Goal: Task Accomplishment & Management: Complete application form

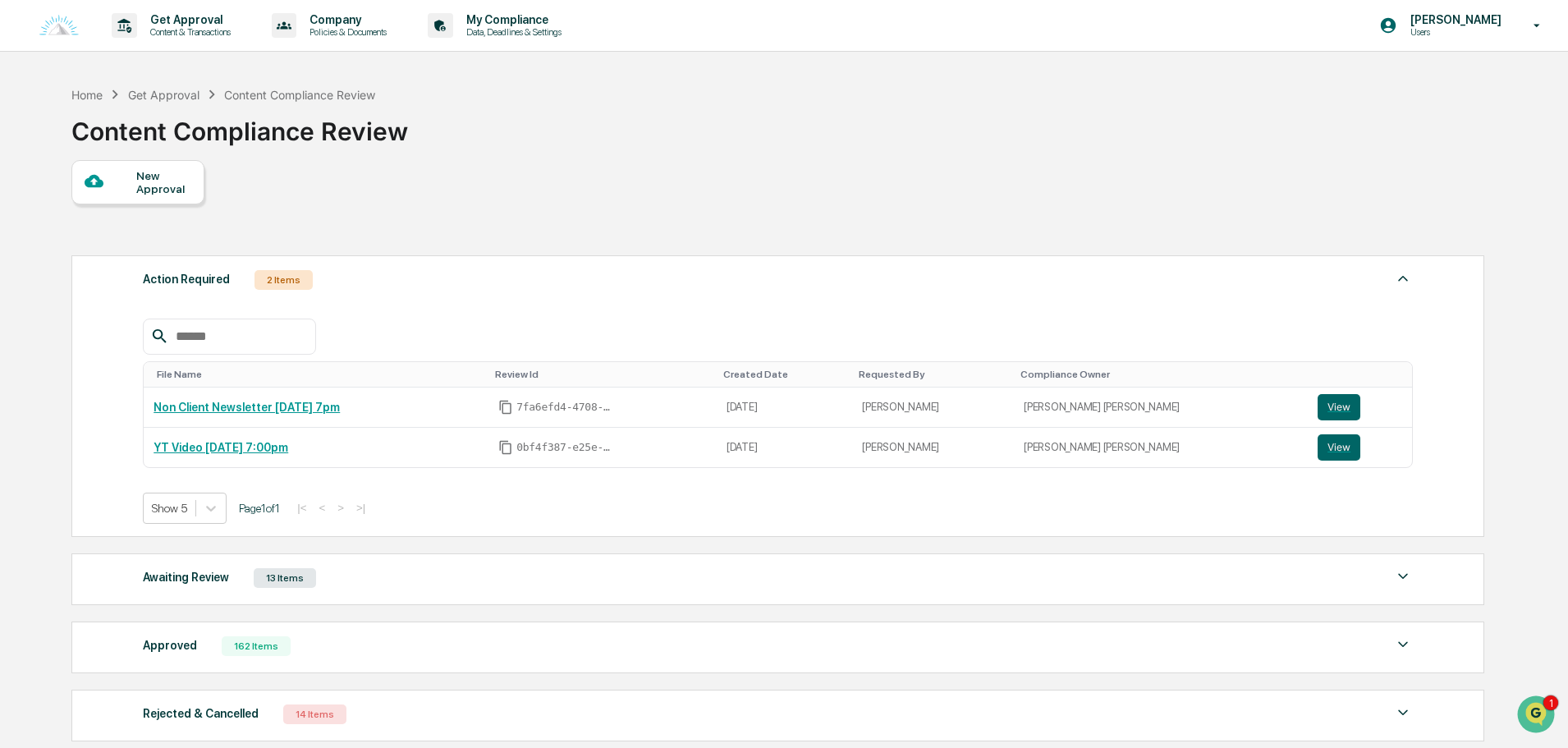
click at [153, 177] on div "New Approval" at bounding box center [164, 182] width 55 height 27
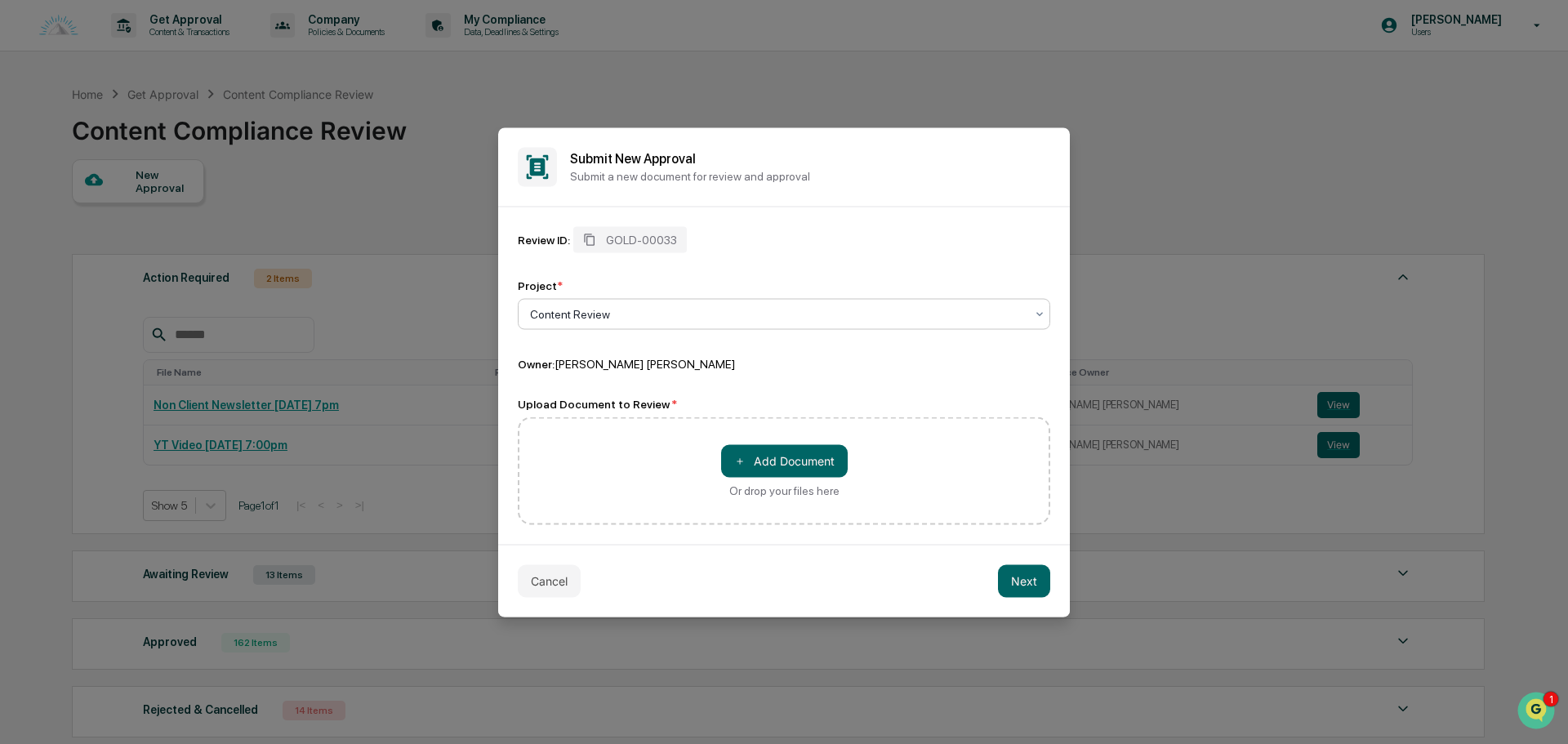
drag, startPoint x: 570, startPoint y: 583, endPoint x: 503, endPoint y: 600, distance: 69.1
click at [569, 583] on button "Cancel" at bounding box center [549, 580] width 63 height 32
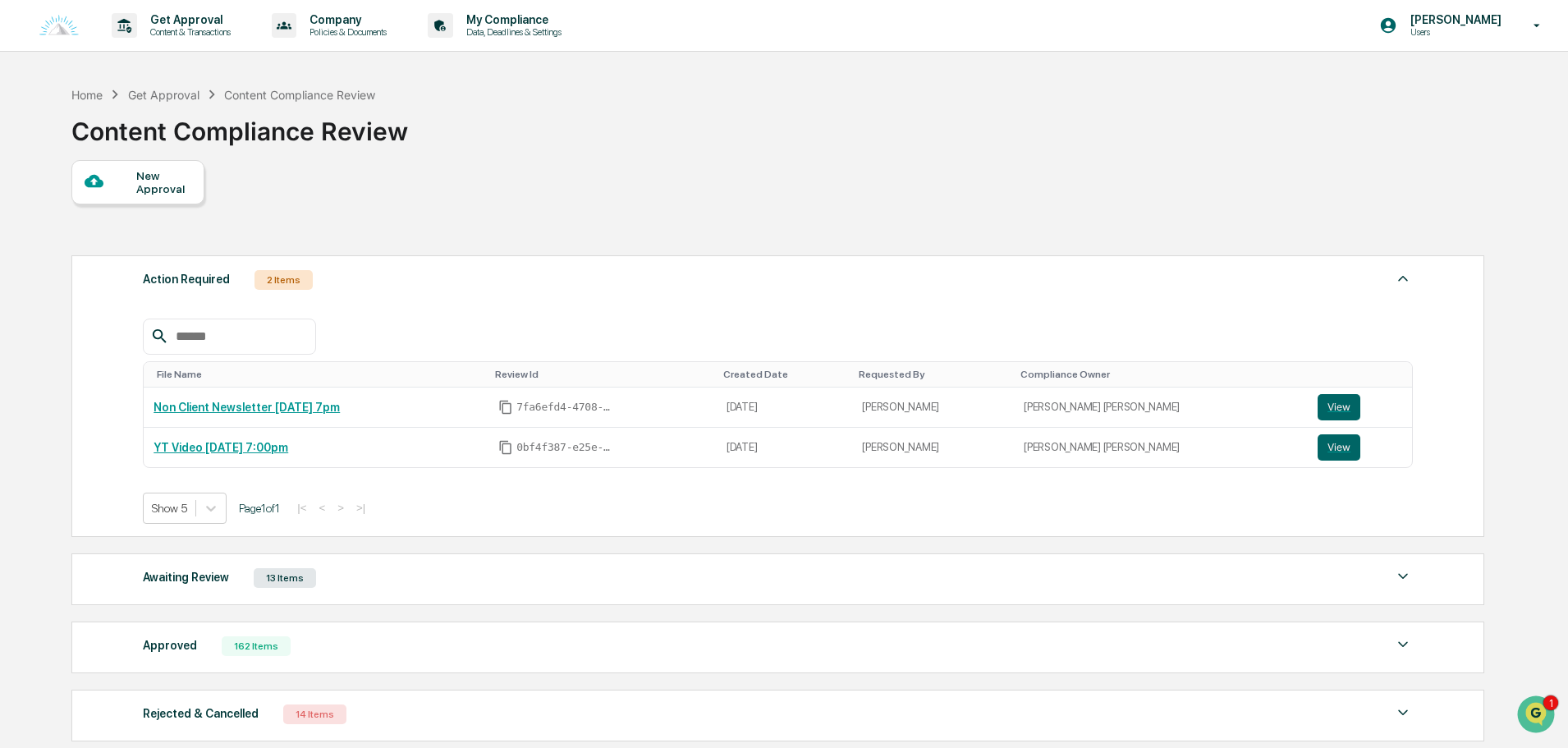
click at [476, 591] on div "Awaiting Review 13 Items File Name Review Id Created Date Requested By Complian…" at bounding box center [778, 579] width 1413 height 52
click at [493, 573] on div "Awaiting Review 13 Items" at bounding box center [778, 577] width 1270 height 23
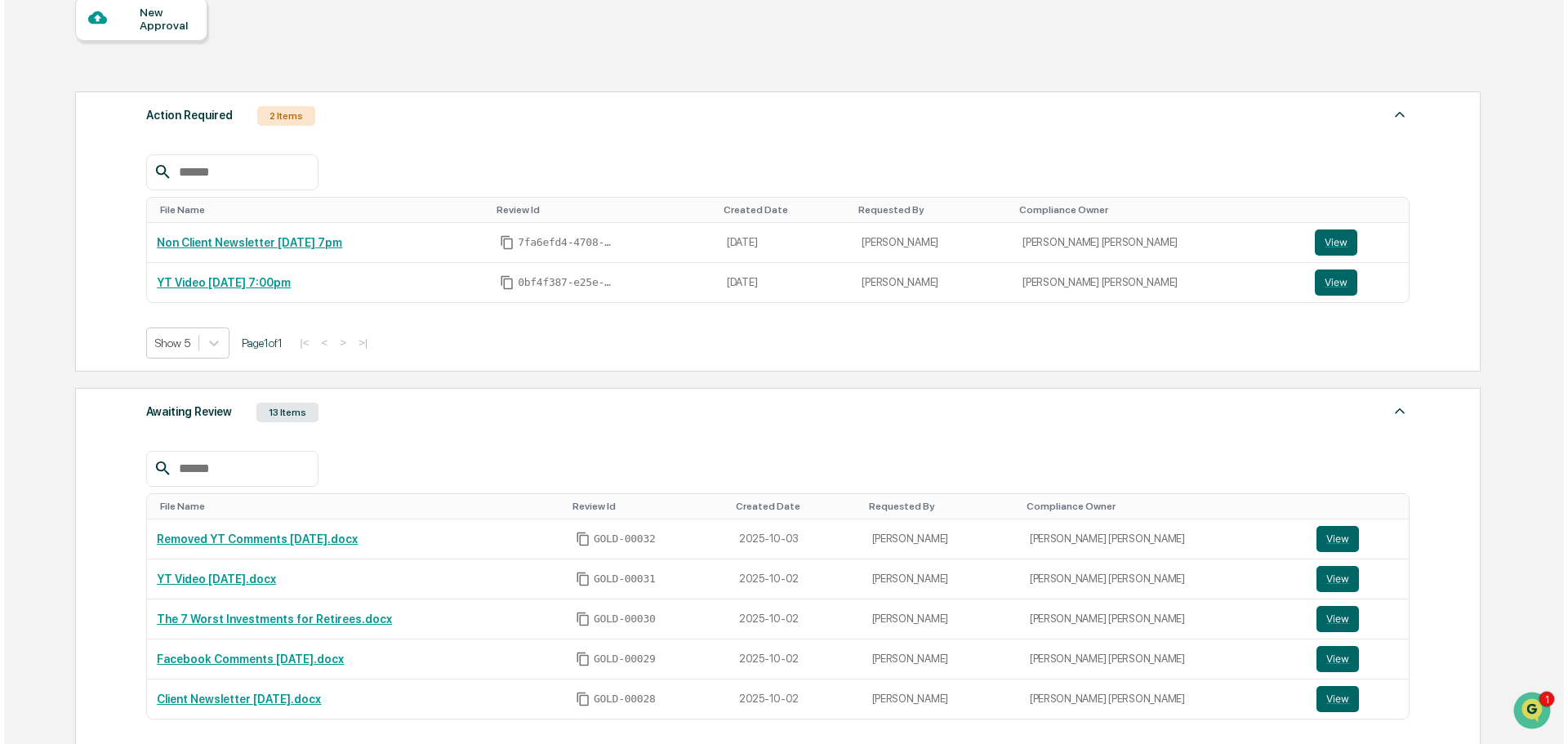
scroll to position [163, 0]
click at [152, 21] on div "New Approval" at bounding box center [163, 18] width 55 height 26
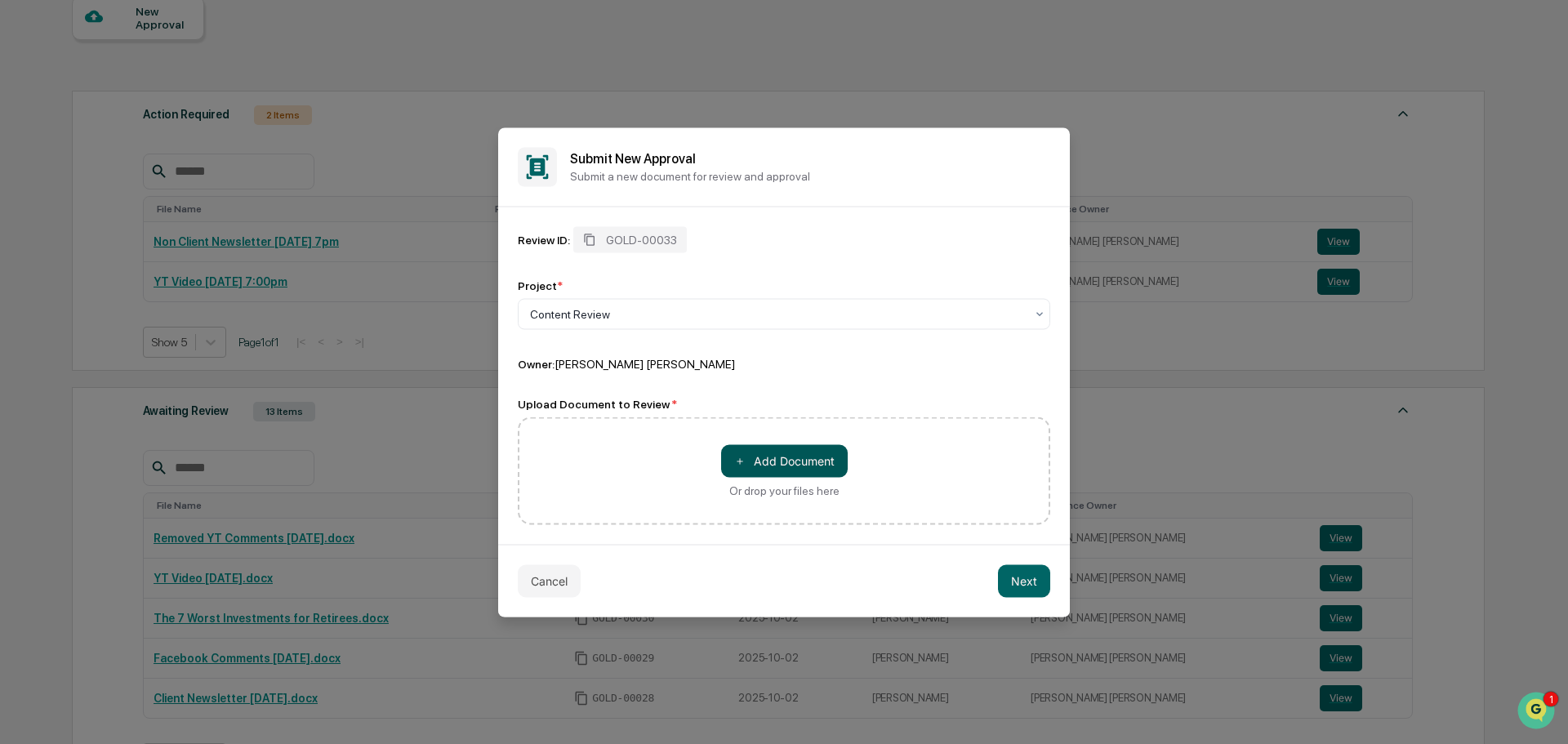
click at [786, 466] on button "＋ Add Document" at bounding box center [784, 460] width 126 height 32
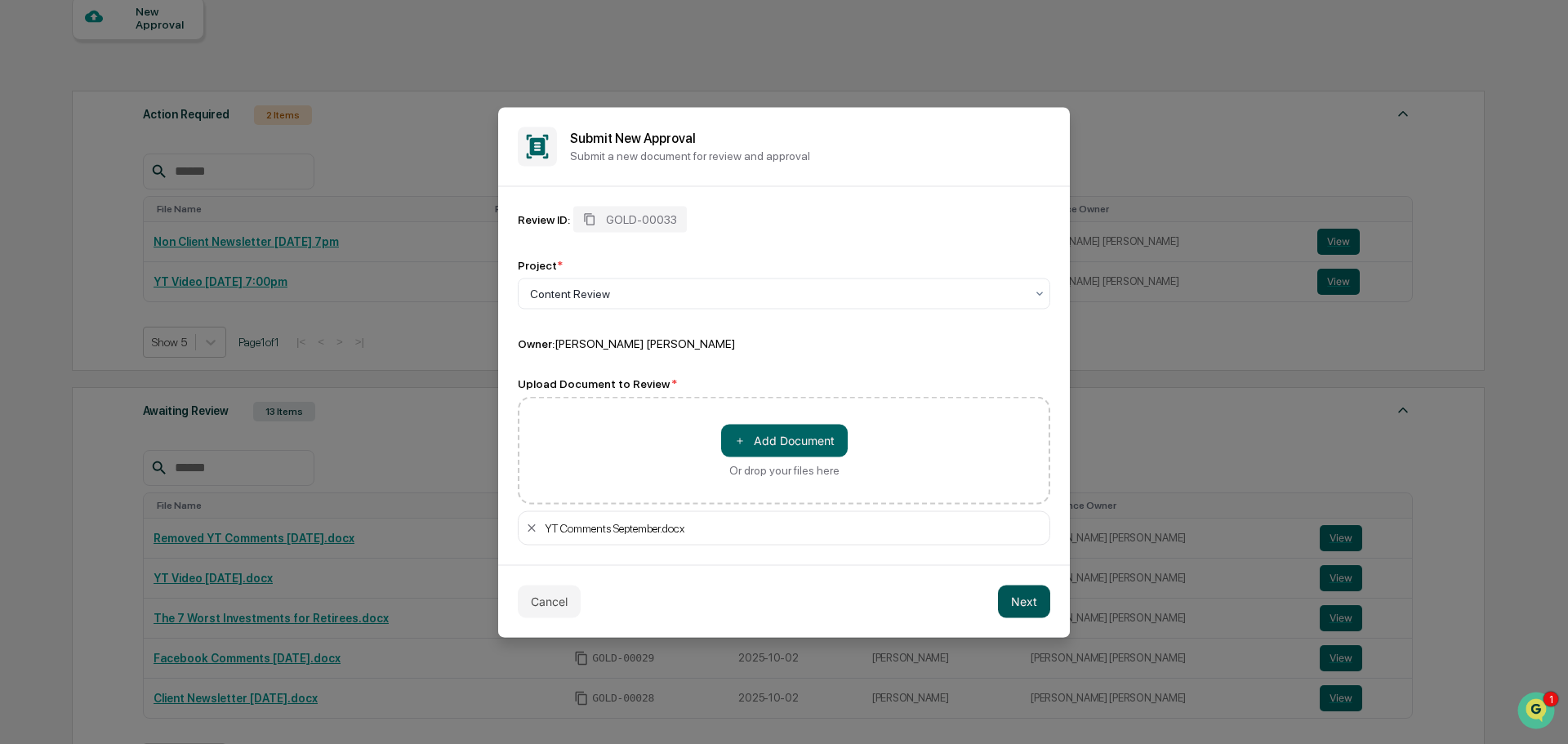
click at [1023, 606] on button "Next" at bounding box center [1024, 600] width 52 height 32
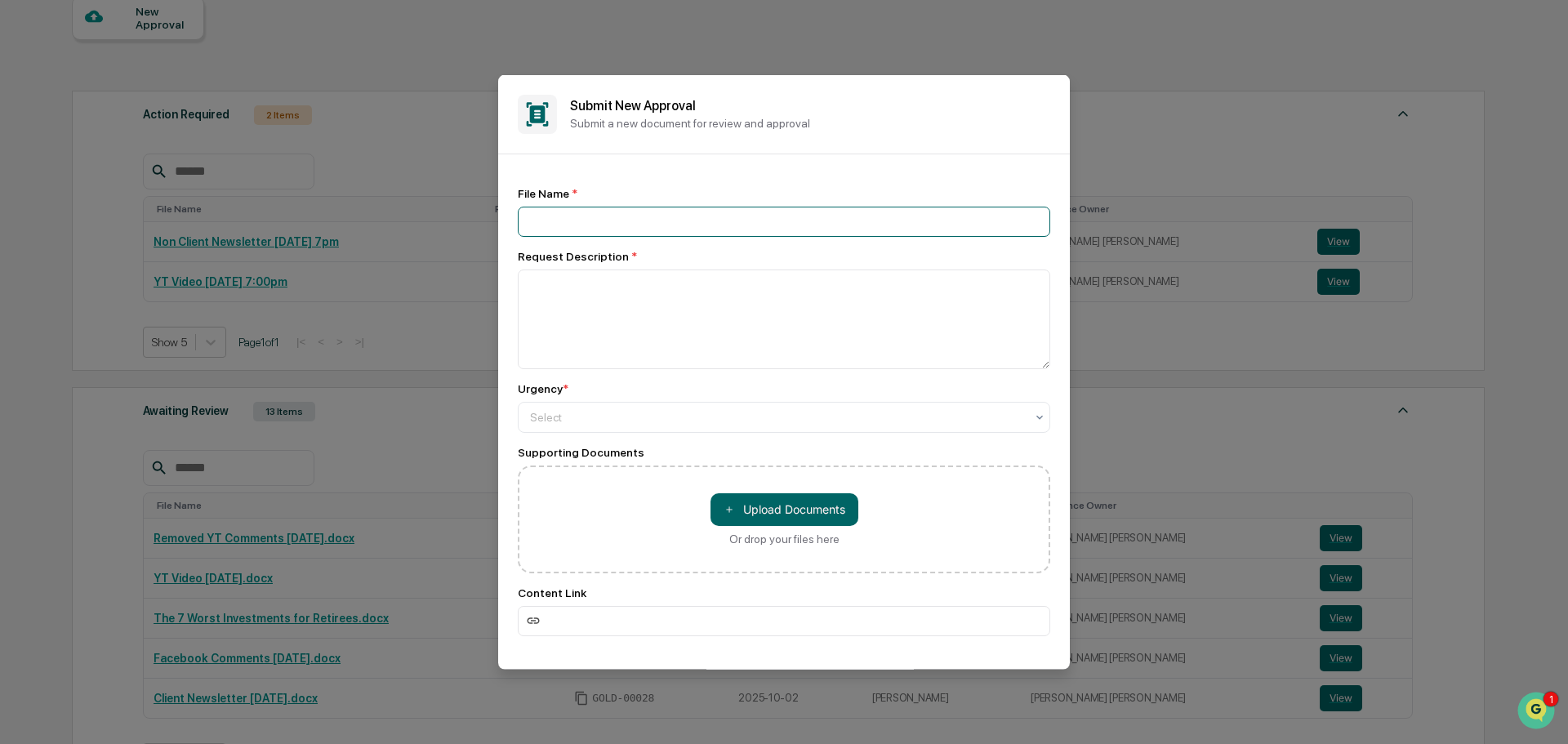
click at [569, 222] on input at bounding box center [784, 220] width 533 height 30
type input "**********"
click at [644, 411] on div at bounding box center [777, 416] width 495 height 17
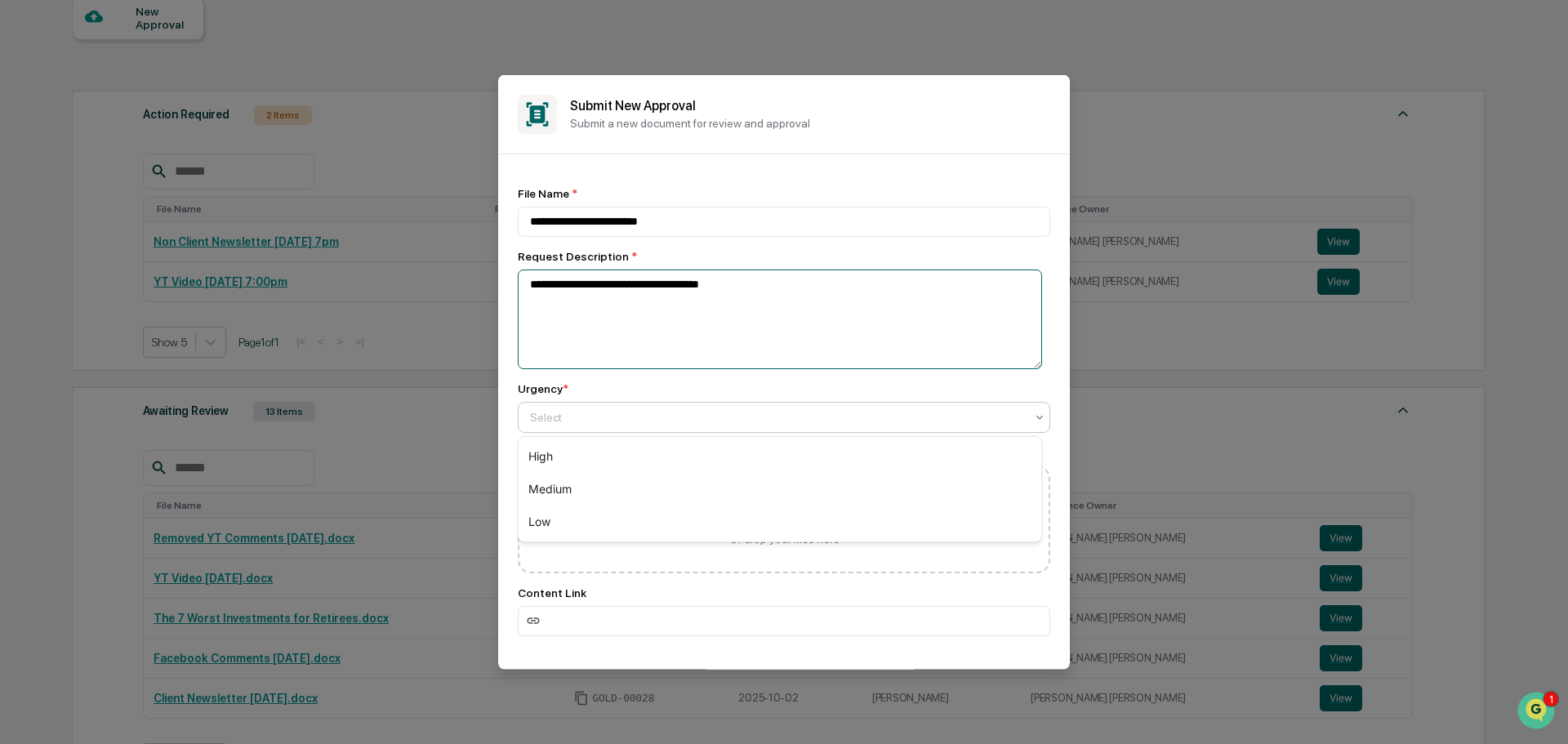
click at [722, 298] on textarea "**********" at bounding box center [780, 319] width 524 height 100
click at [689, 285] on textarea "**********" at bounding box center [780, 319] width 524 height 100
type textarea "**********"
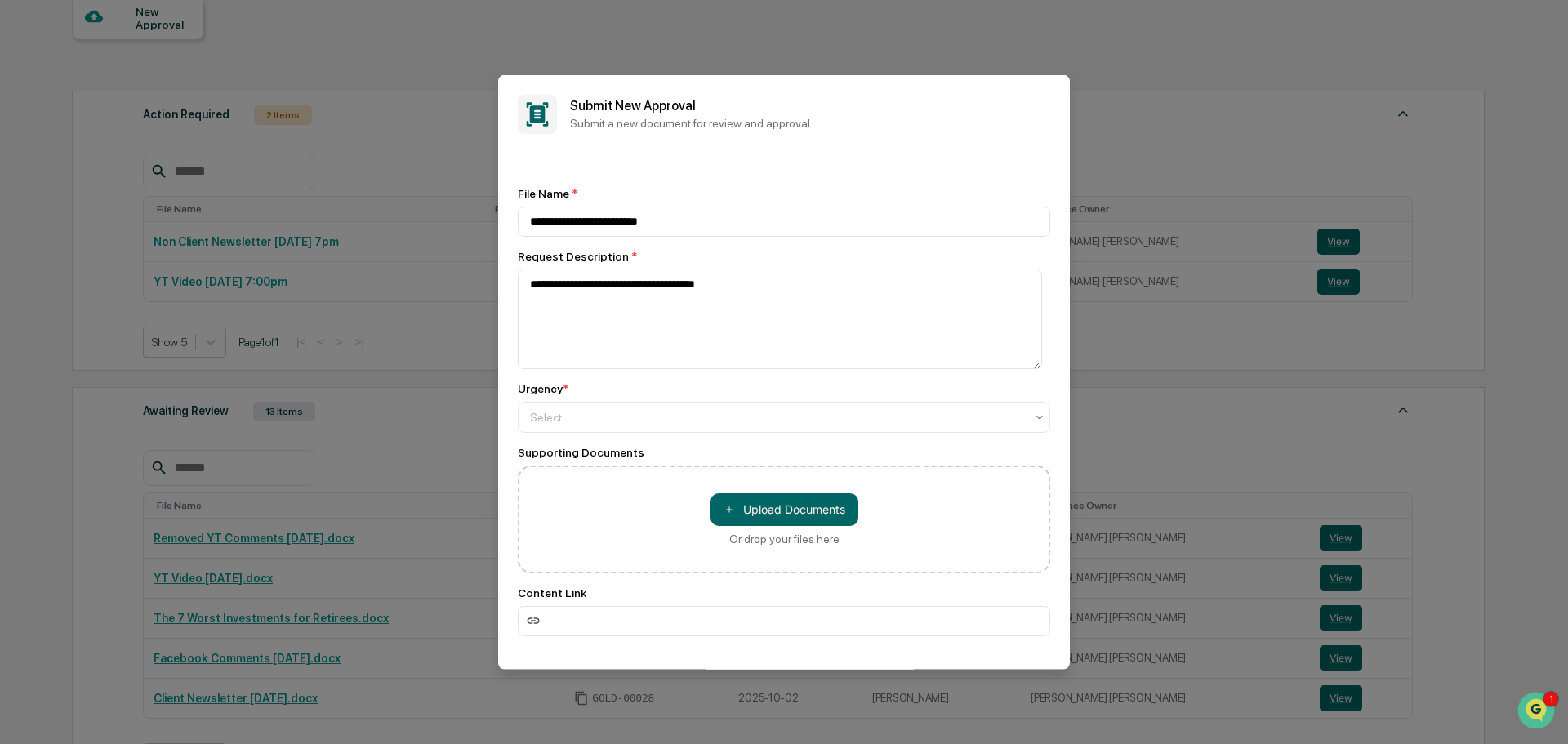
click at [628, 388] on div "Urgency *" at bounding box center [784, 387] width 533 height 13
click at [627, 405] on div "Select" at bounding box center [784, 416] width 533 height 31
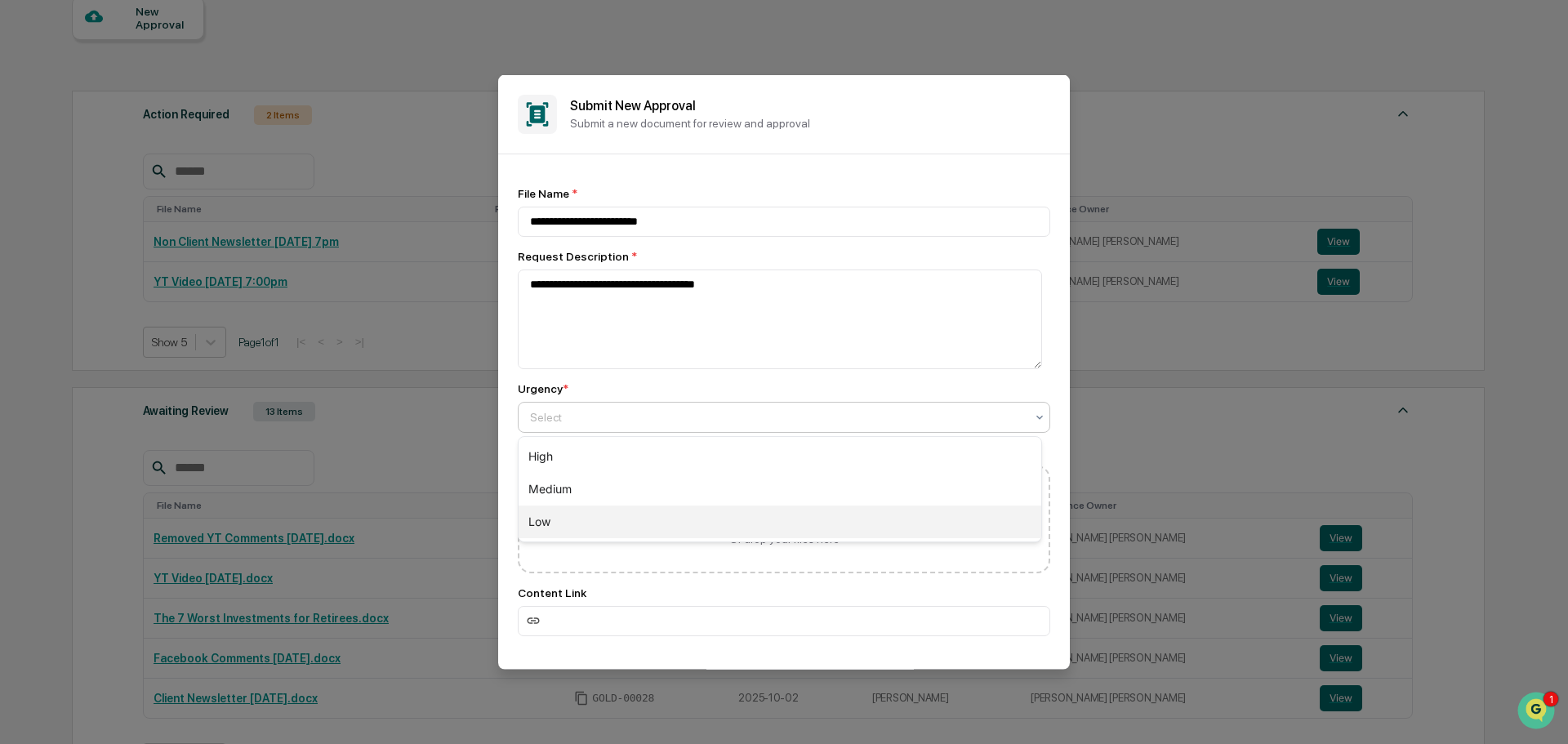
click at [571, 521] on div "Low" at bounding box center [779, 521] width 523 height 32
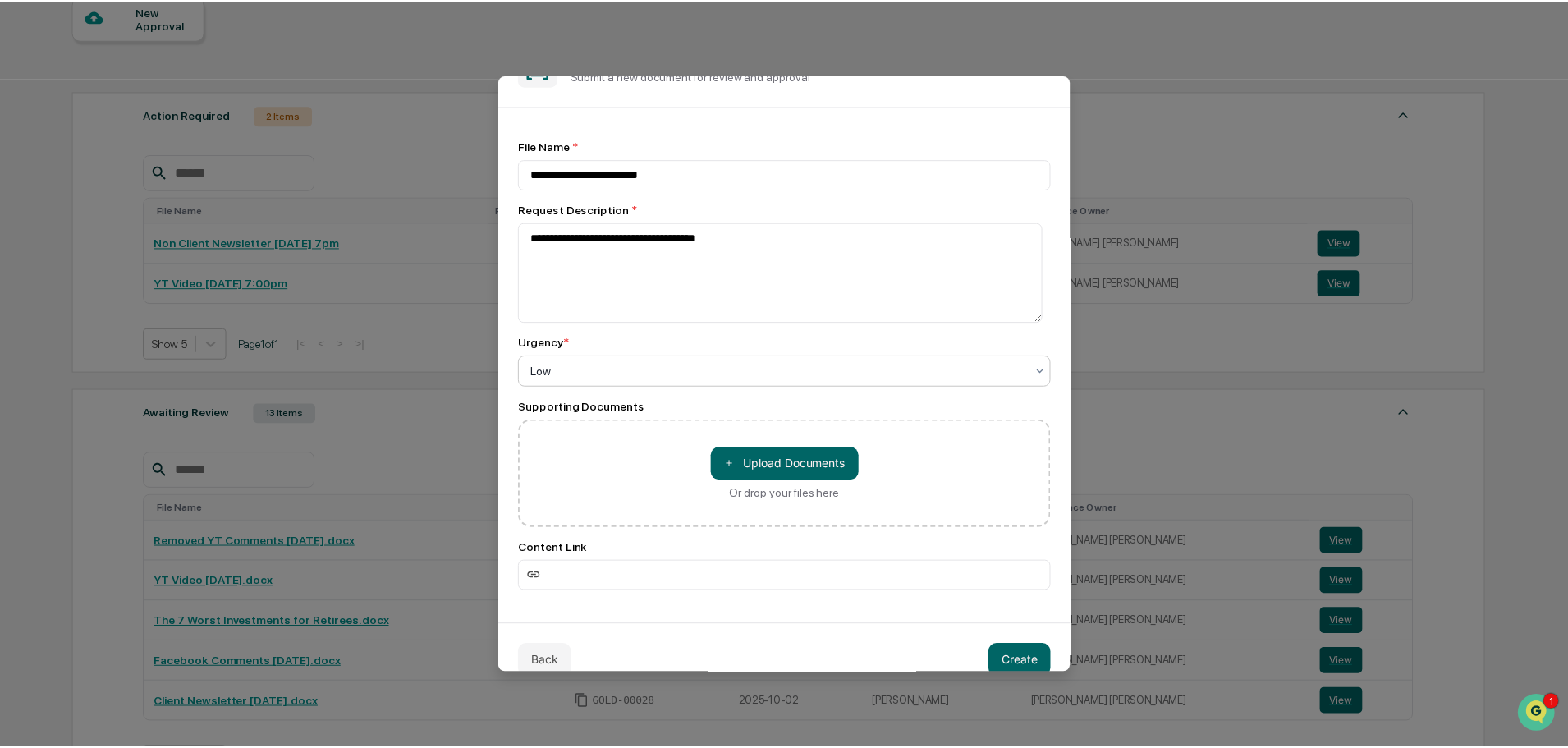
scroll to position [73, 0]
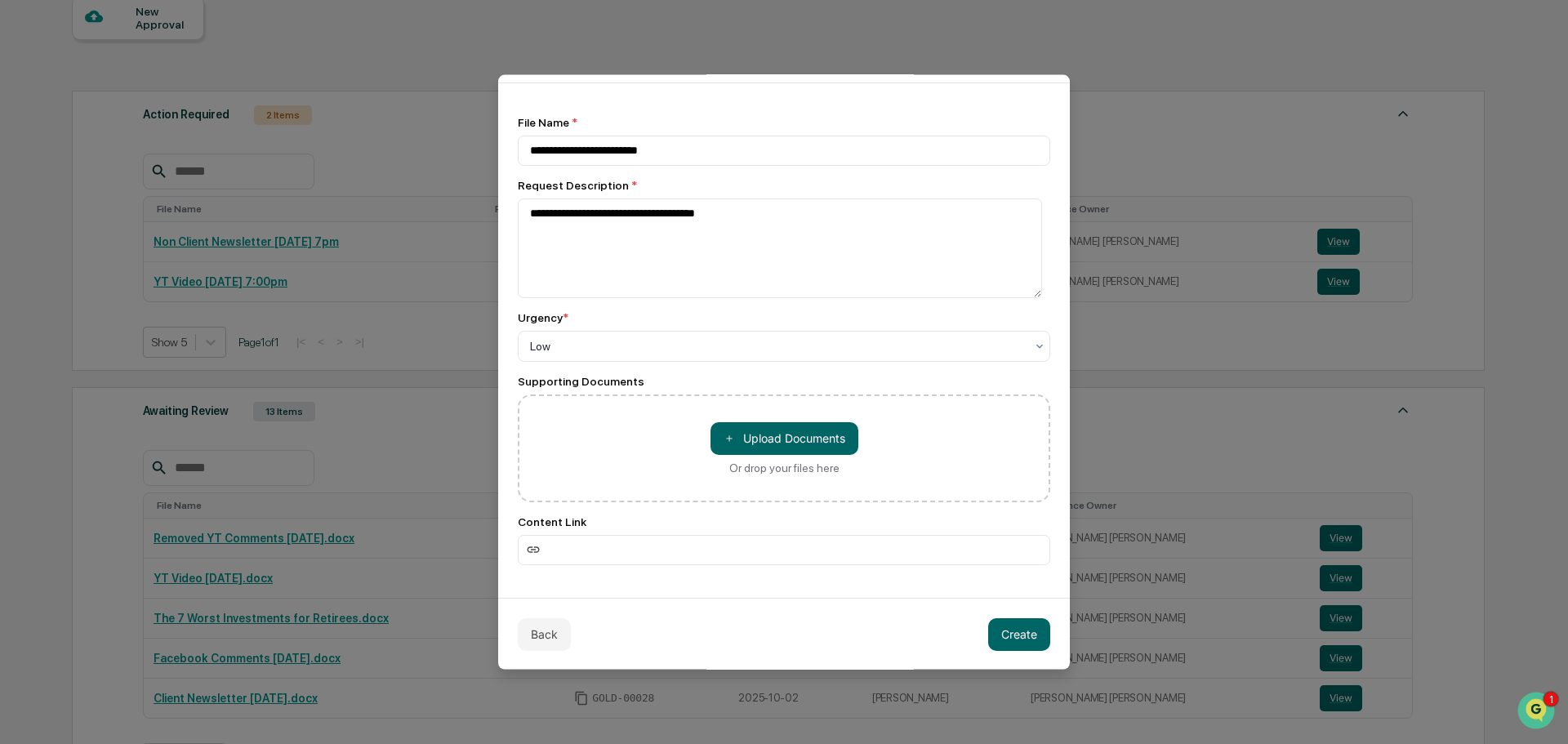
drag, startPoint x: 994, startPoint y: 635, endPoint x: 972, endPoint y: 616, distance: 29.1
click at [994, 636] on button "Create" at bounding box center [1019, 633] width 62 height 32
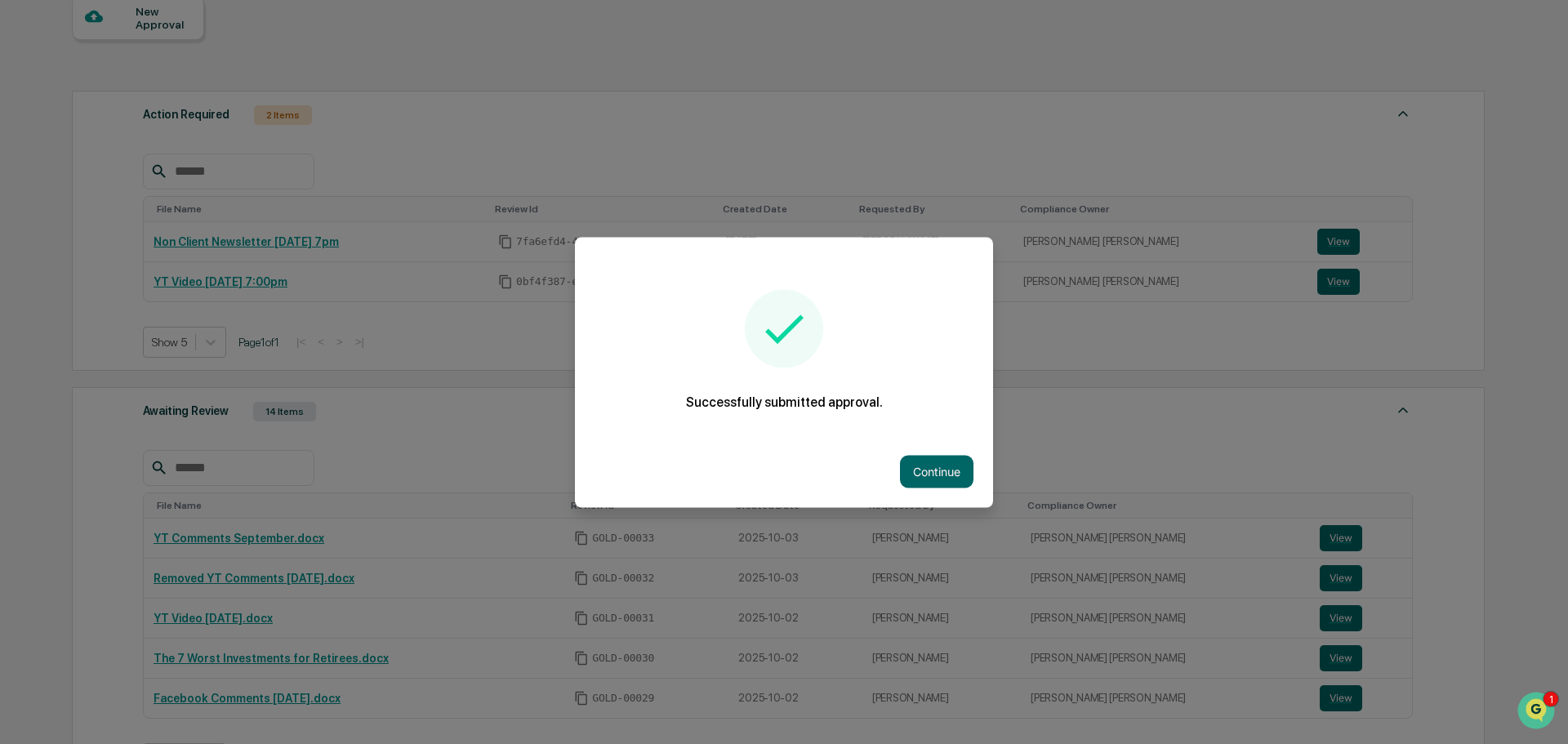
click at [915, 465] on button "Continue" at bounding box center [936, 470] width 73 height 32
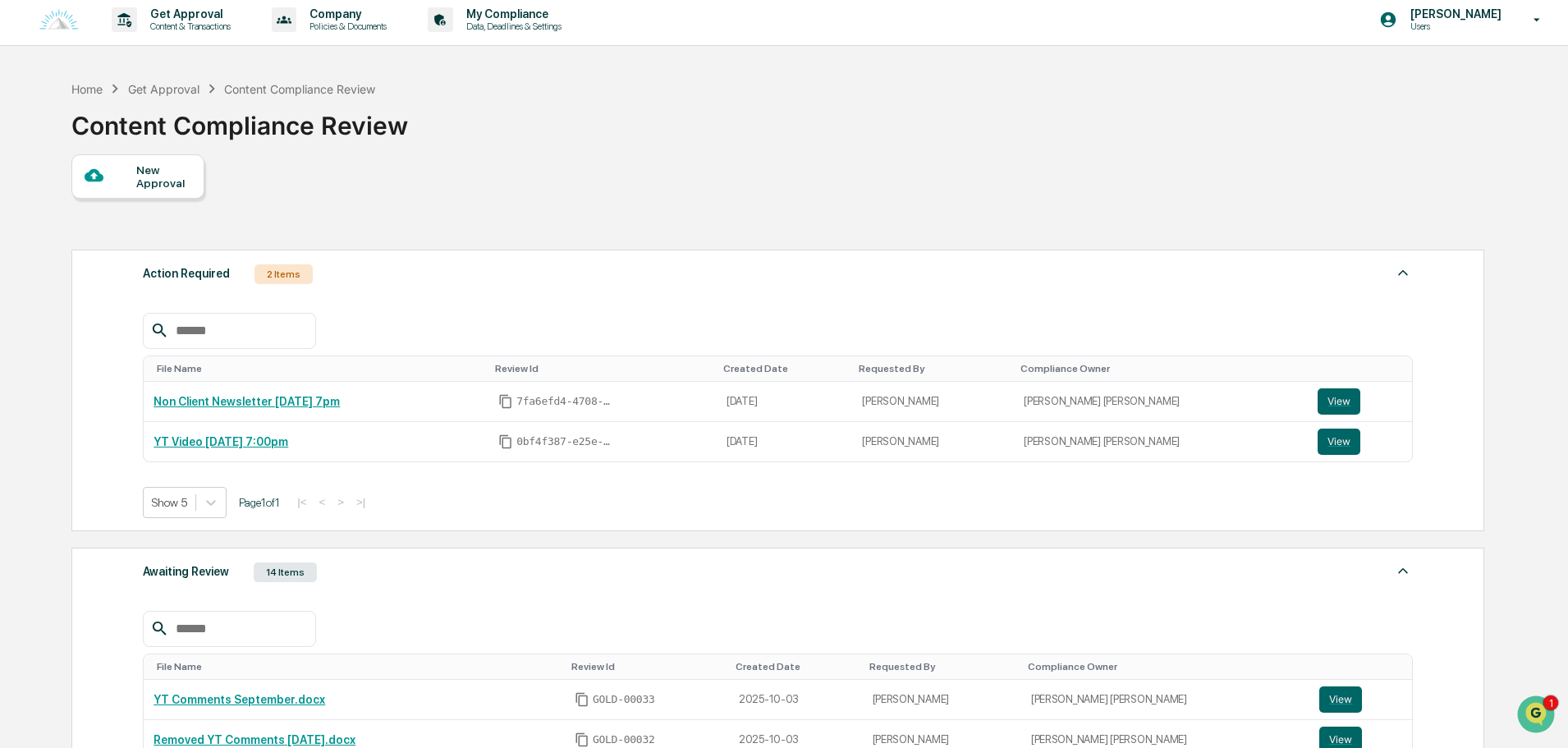
scroll to position [0, 0]
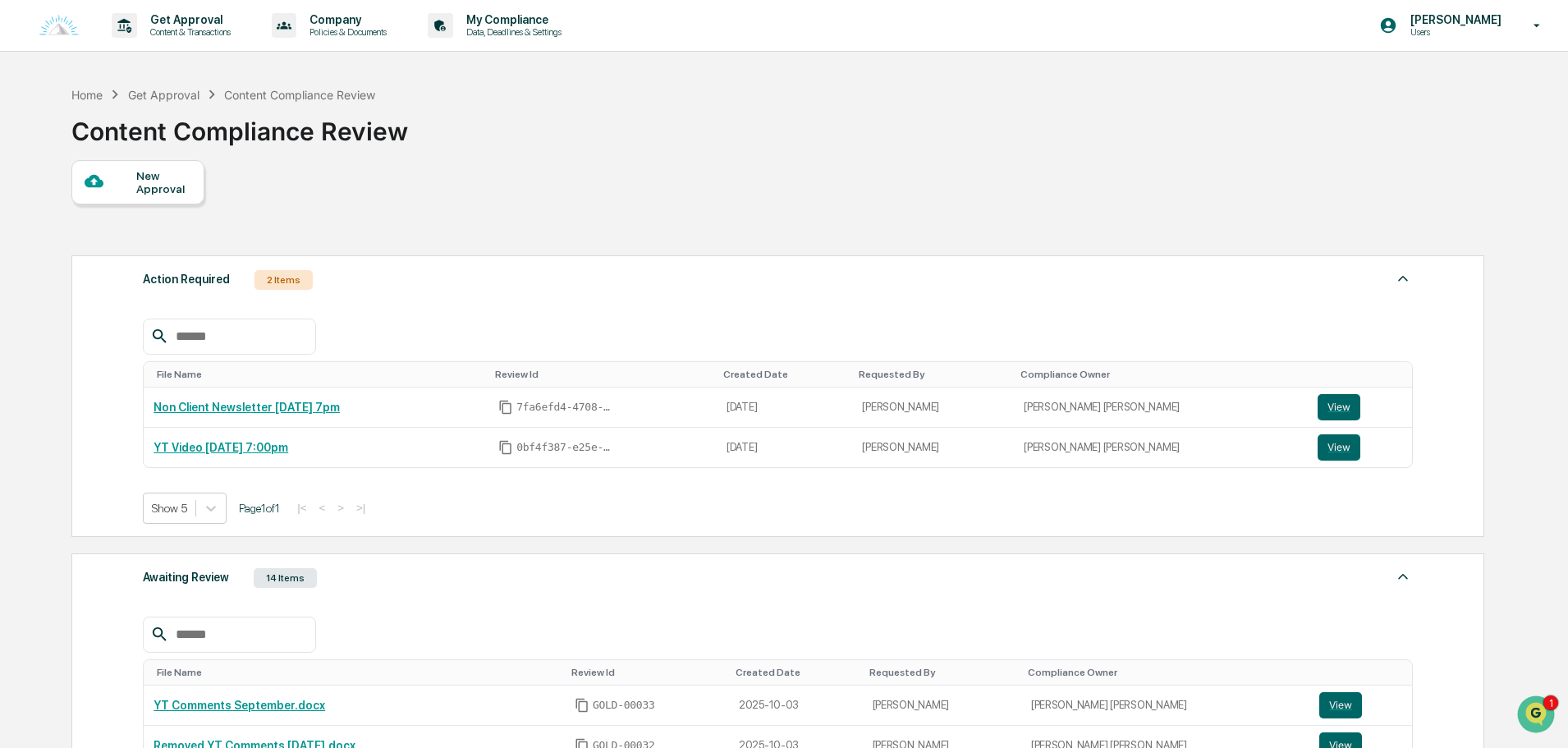
click at [551, 279] on div "Action Required 2 Items" at bounding box center [778, 279] width 1270 height 23
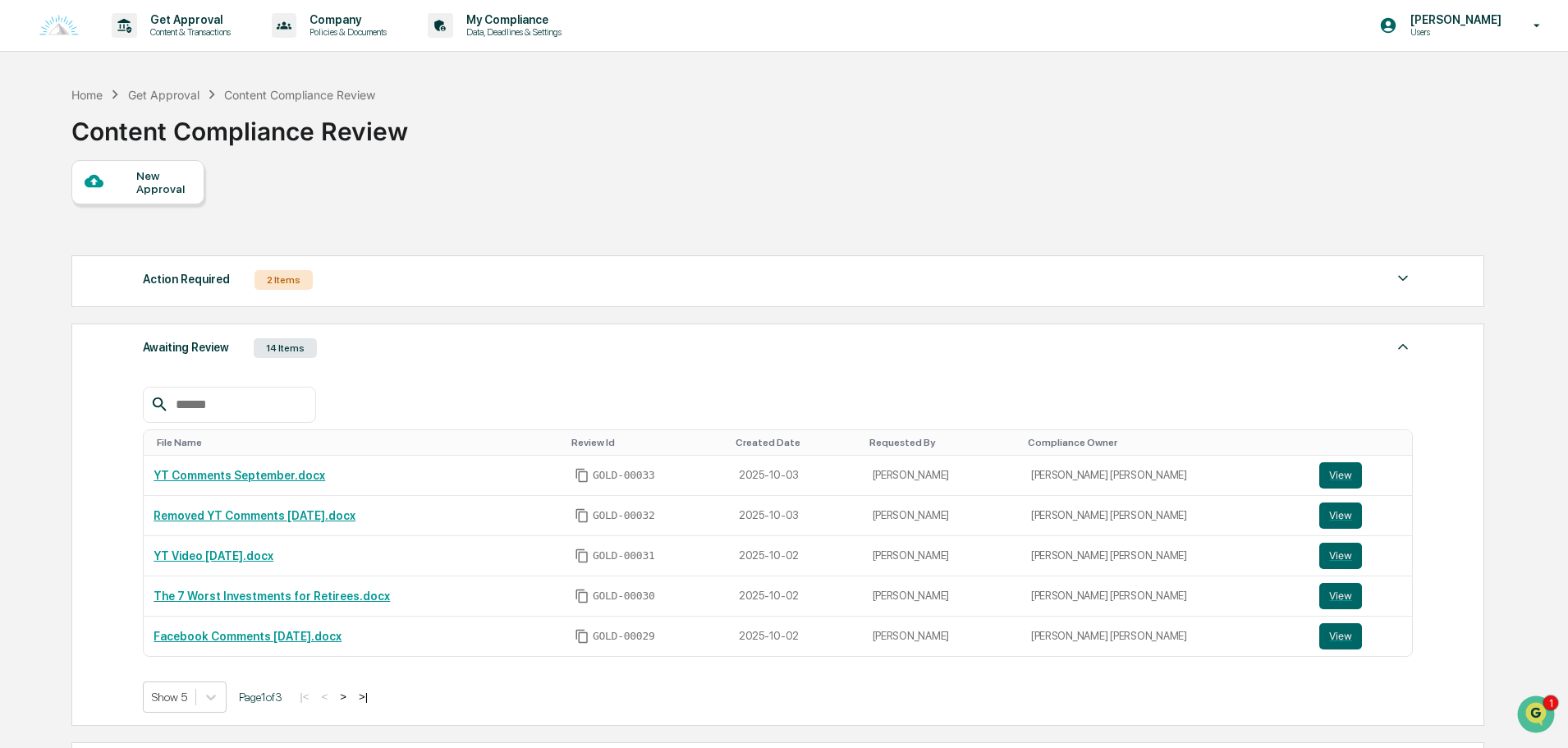
click at [469, 366] on div "File Name Review Id Created Date Requested By Compliance Owner YT Comments Sept…" at bounding box center [778, 537] width 1270 height 351
click at [456, 345] on div "Awaiting Review 14 Items" at bounding box center [778, 347] width 1270 height 23
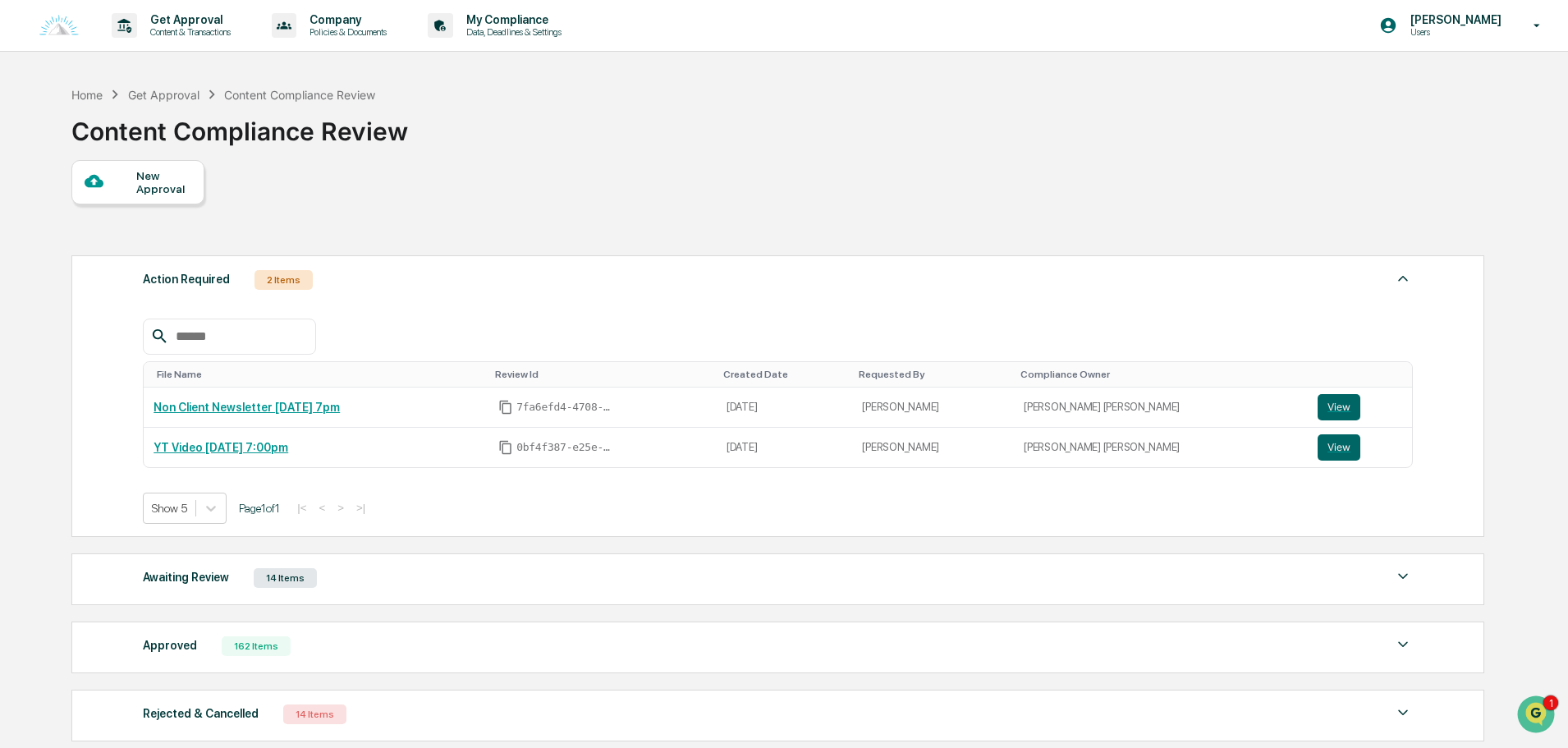
click at [168, 168] on div "New Approval" at bounding box center [138, 182] width 133 height 44
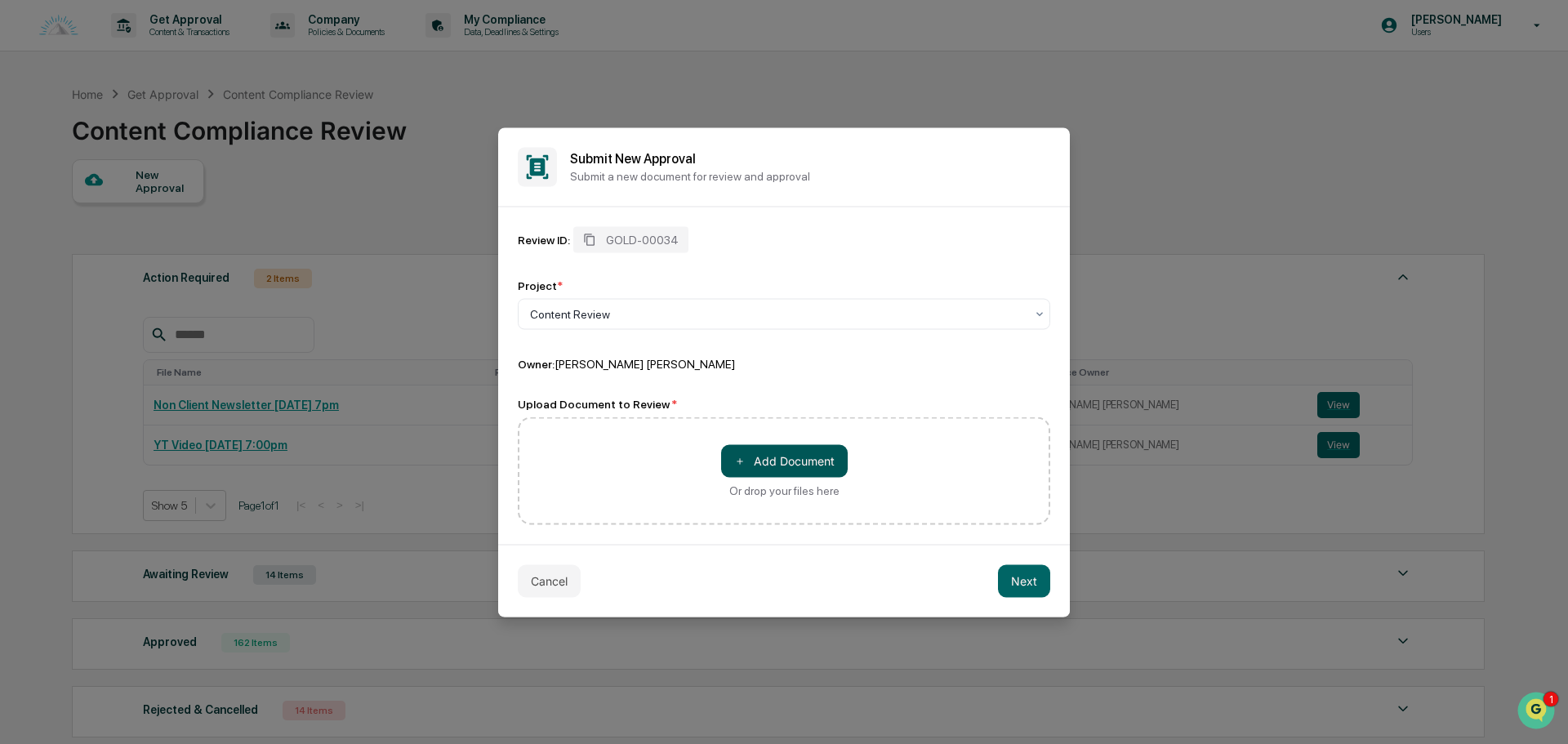
click at [790, 473] on button "＋ Add Document" at bounding box center [784, 460] width 126 height 32
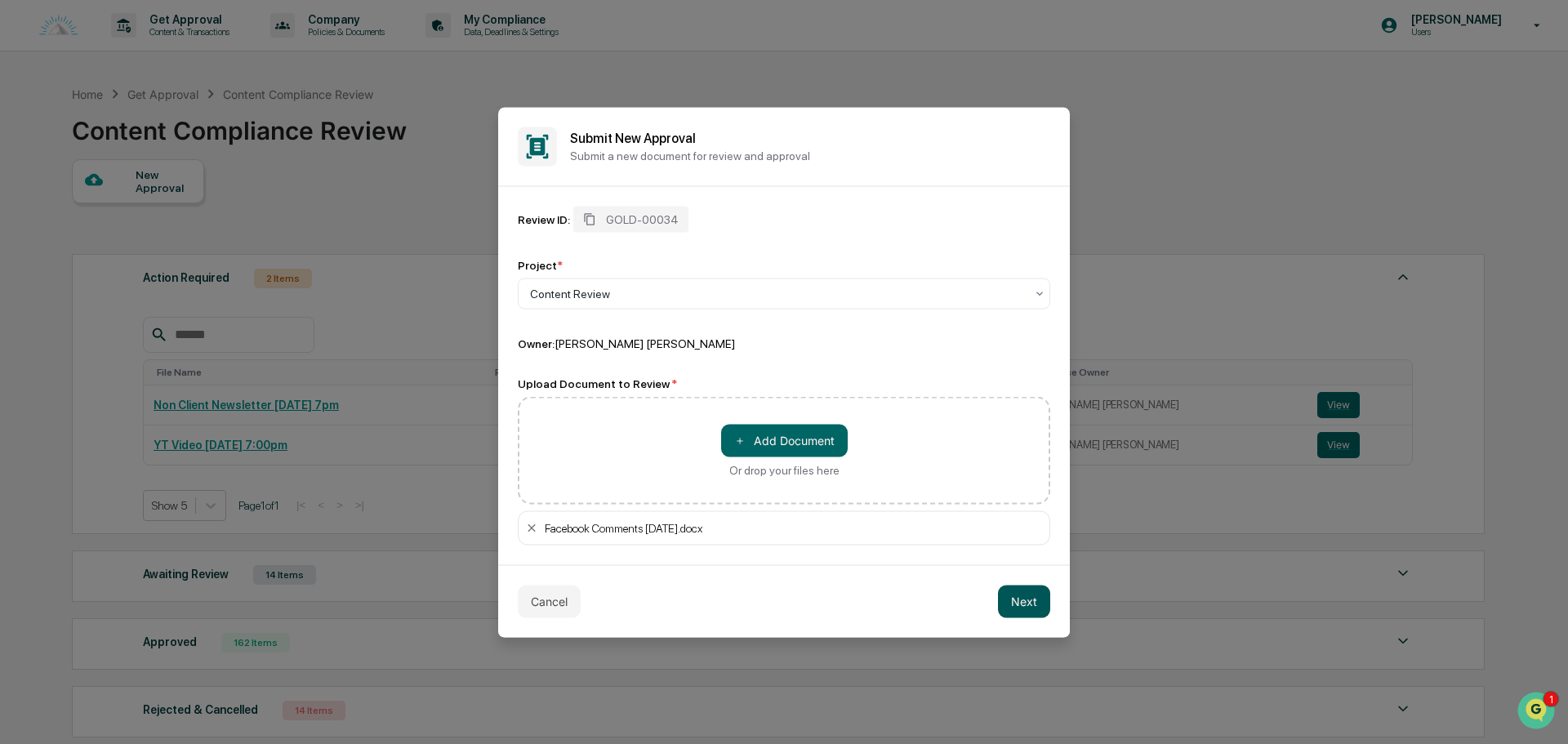
click at [1014, 608] on button "Next" at bounding box center [1024, 600] width 52 height 32
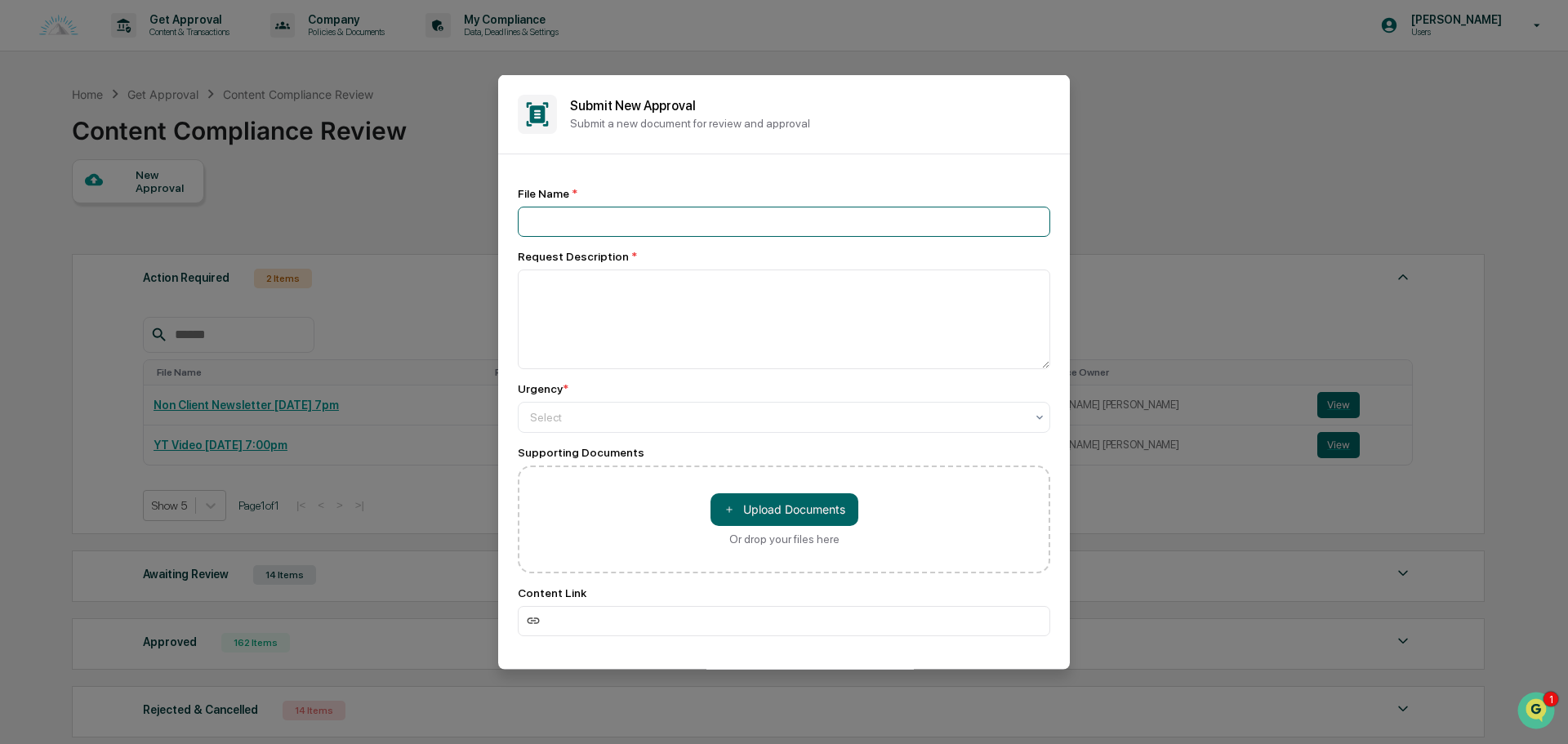
click at [622, 216] on input at bounding box center [784, 220] width 533 height 30
type input "**********"
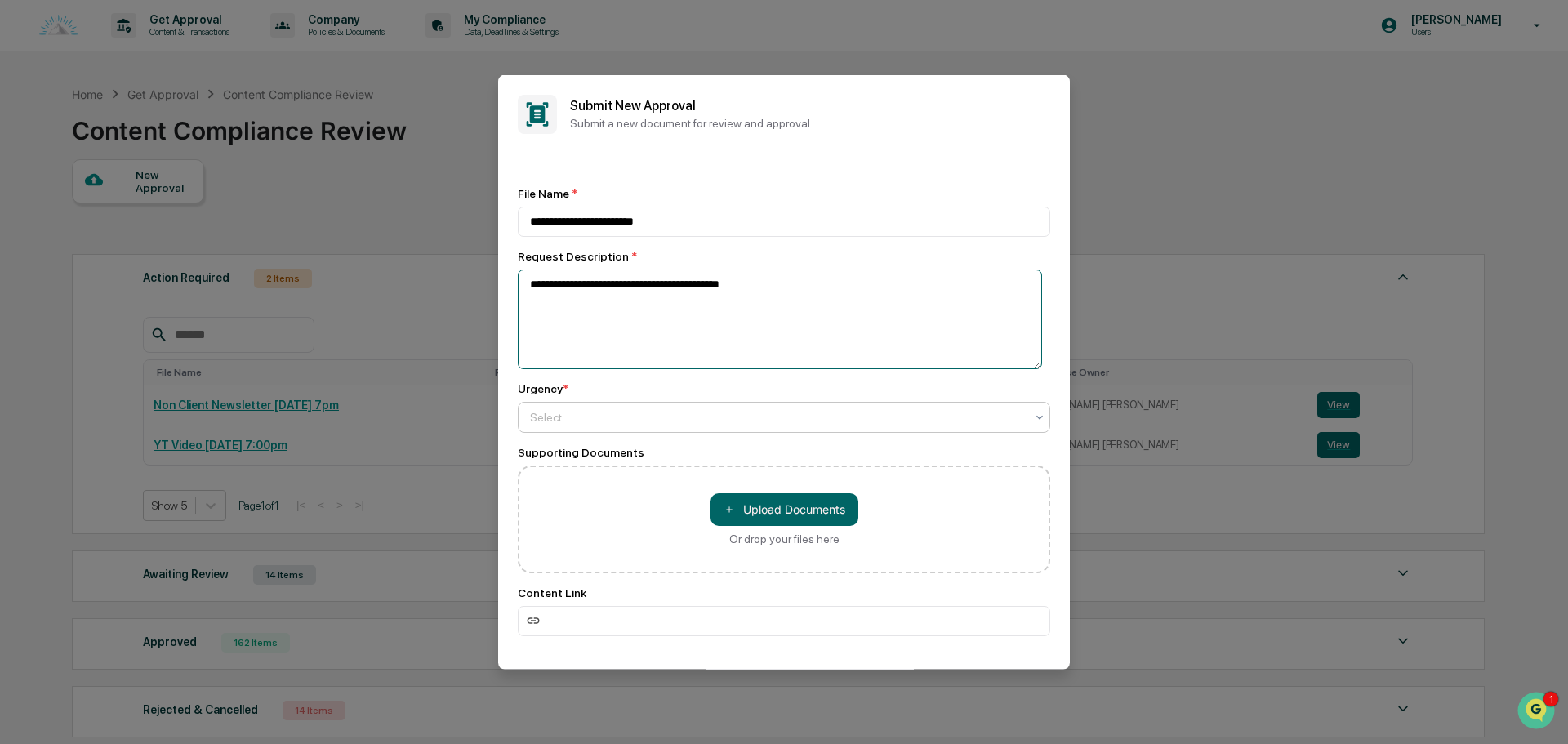
type textarea "**********"
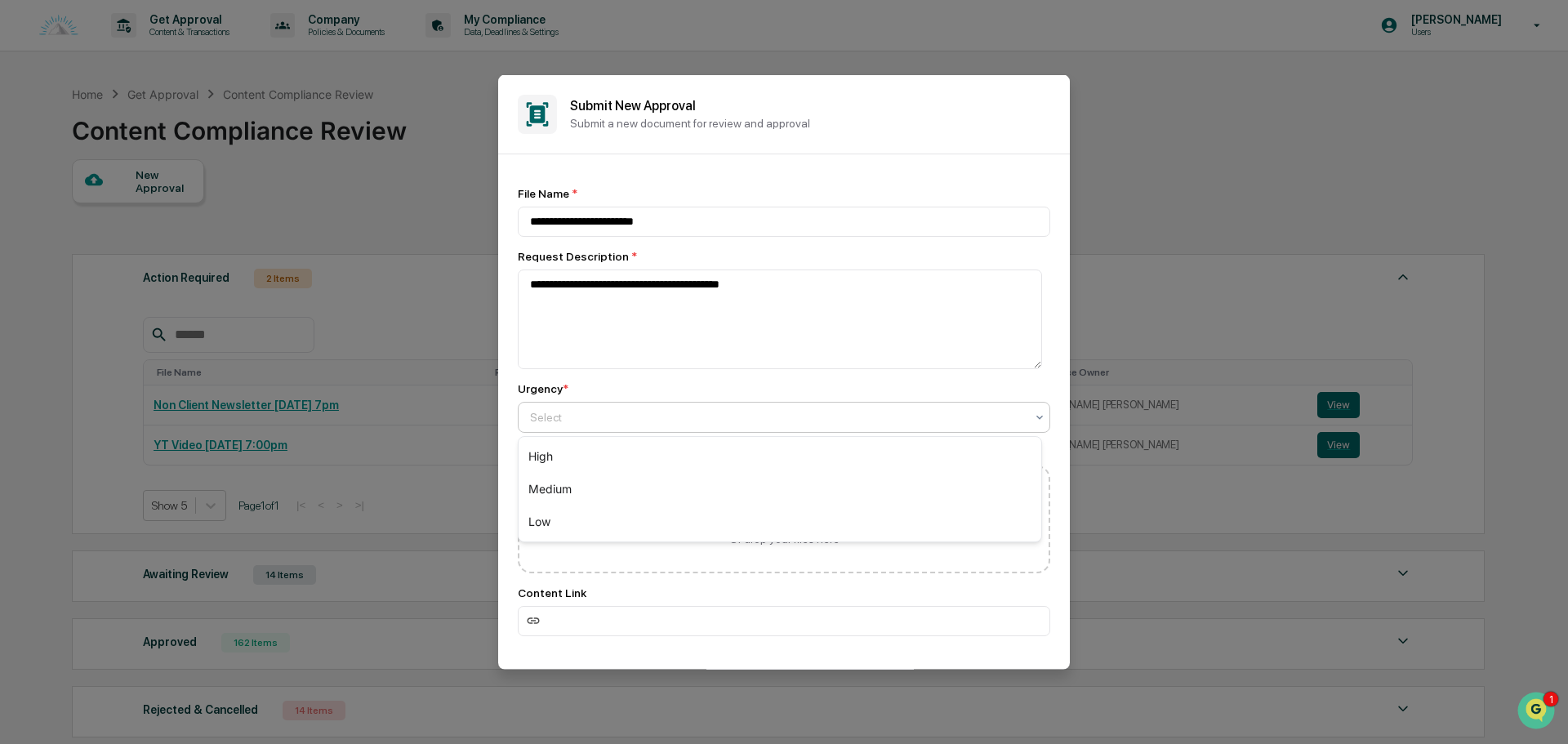
click at [582, 420] on div at bounding box center [777, 416] width 495 height 17
click at [571, 515] on div "Low" at bounding box center [779, 521] width 523 height 32
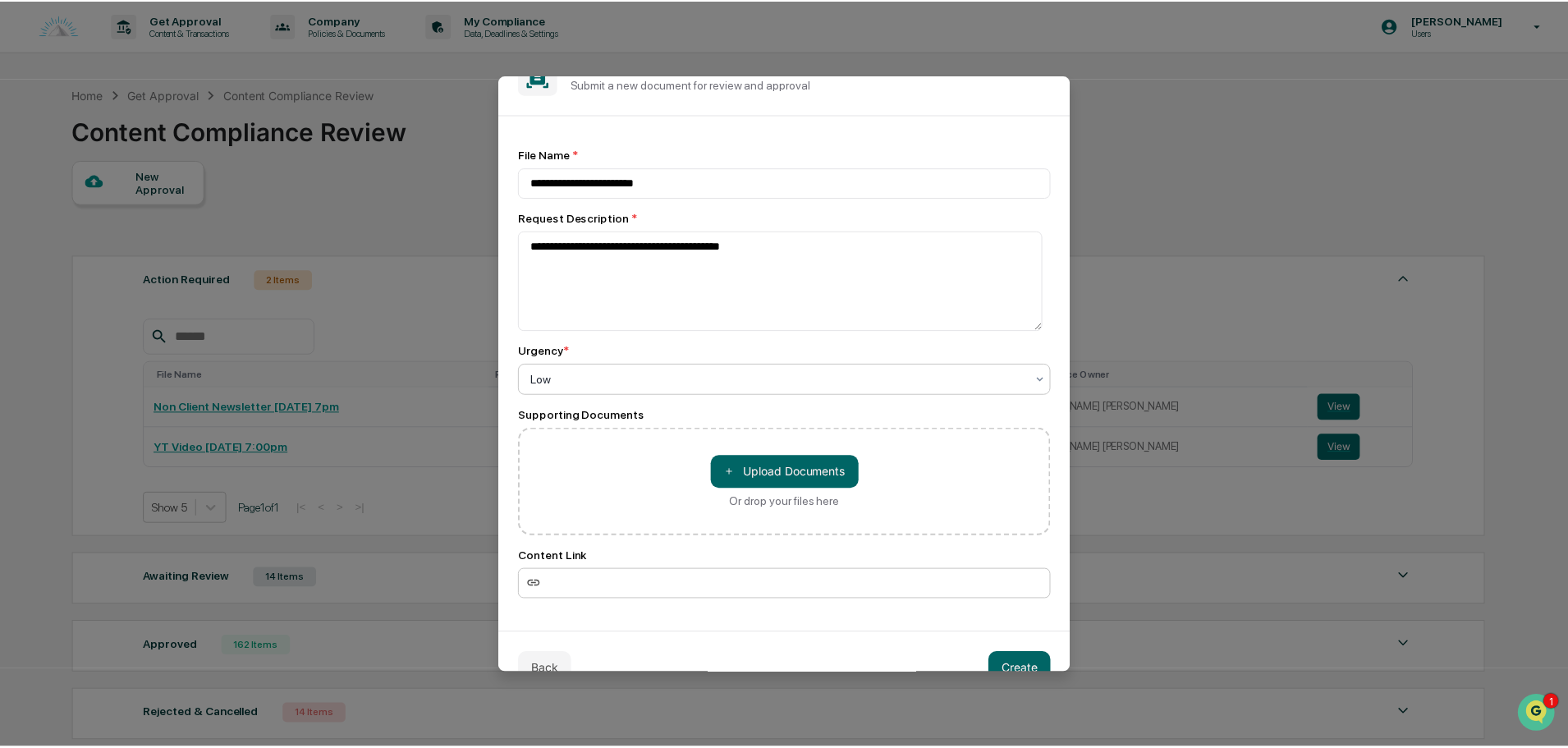
scroll to position [73, 0]
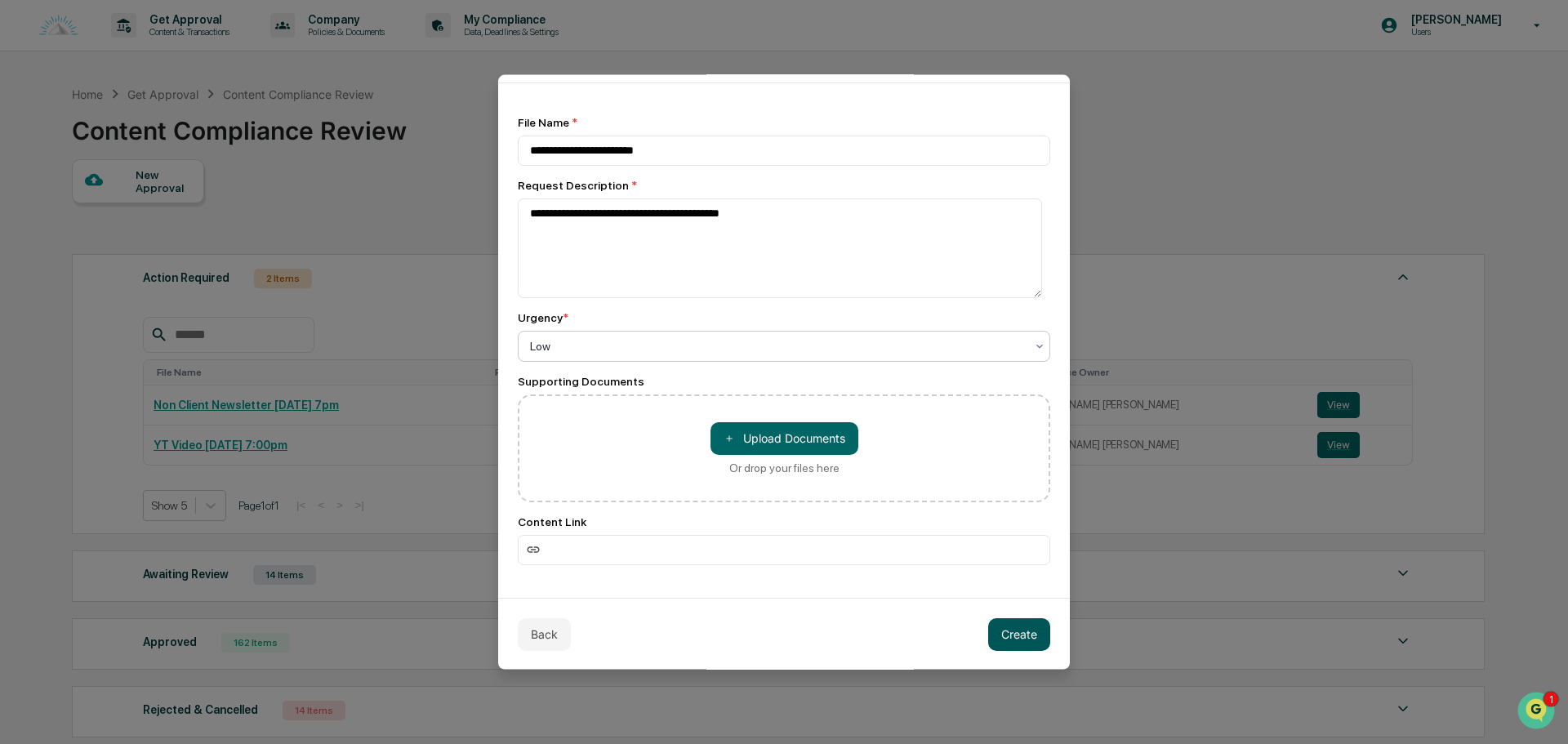
click at [1014, 635] on button "Create" at bounding box center [1019, 633] width 62 height 32
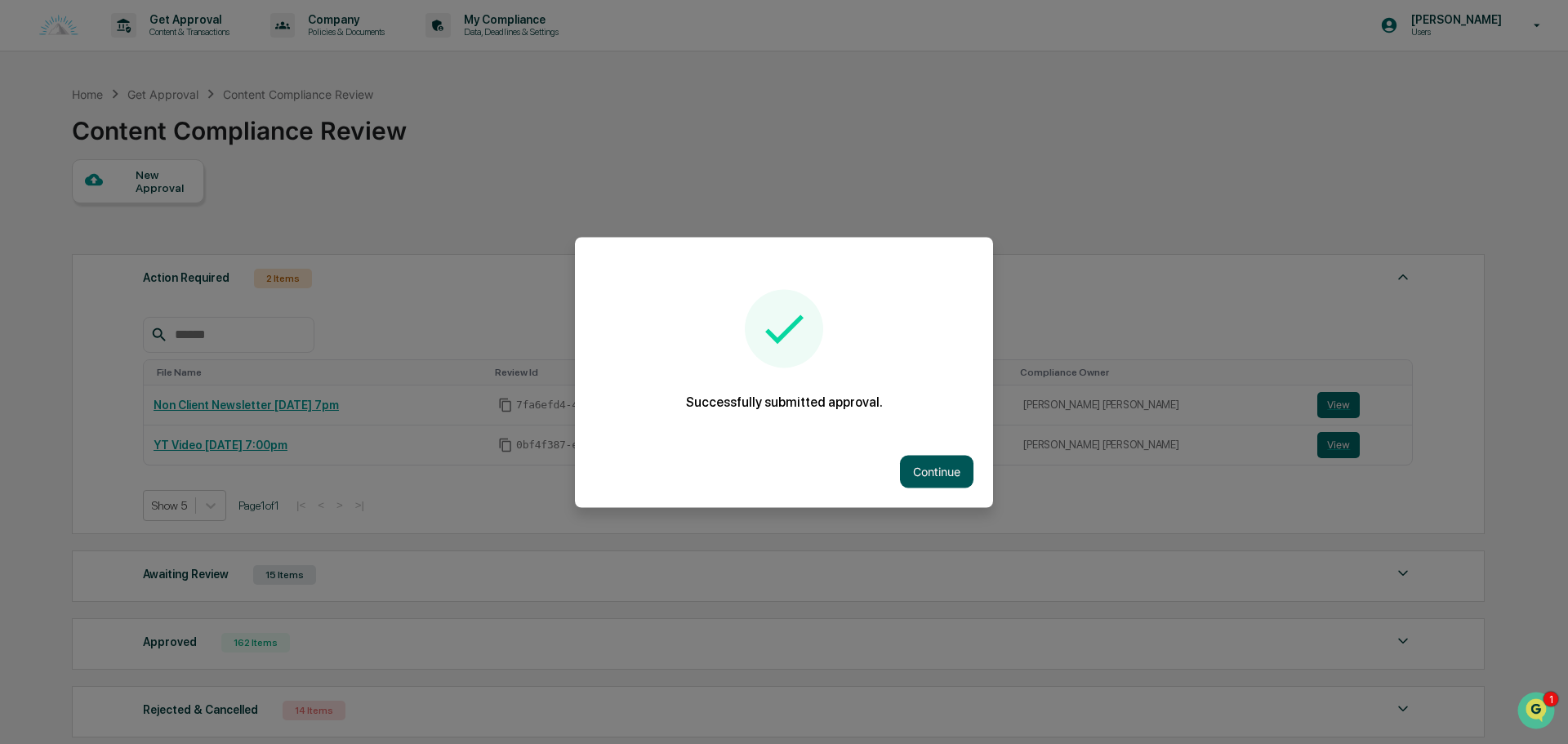
click at [956, 469] on button "Continue" at bounding box center [936, 470] width 73 height 32
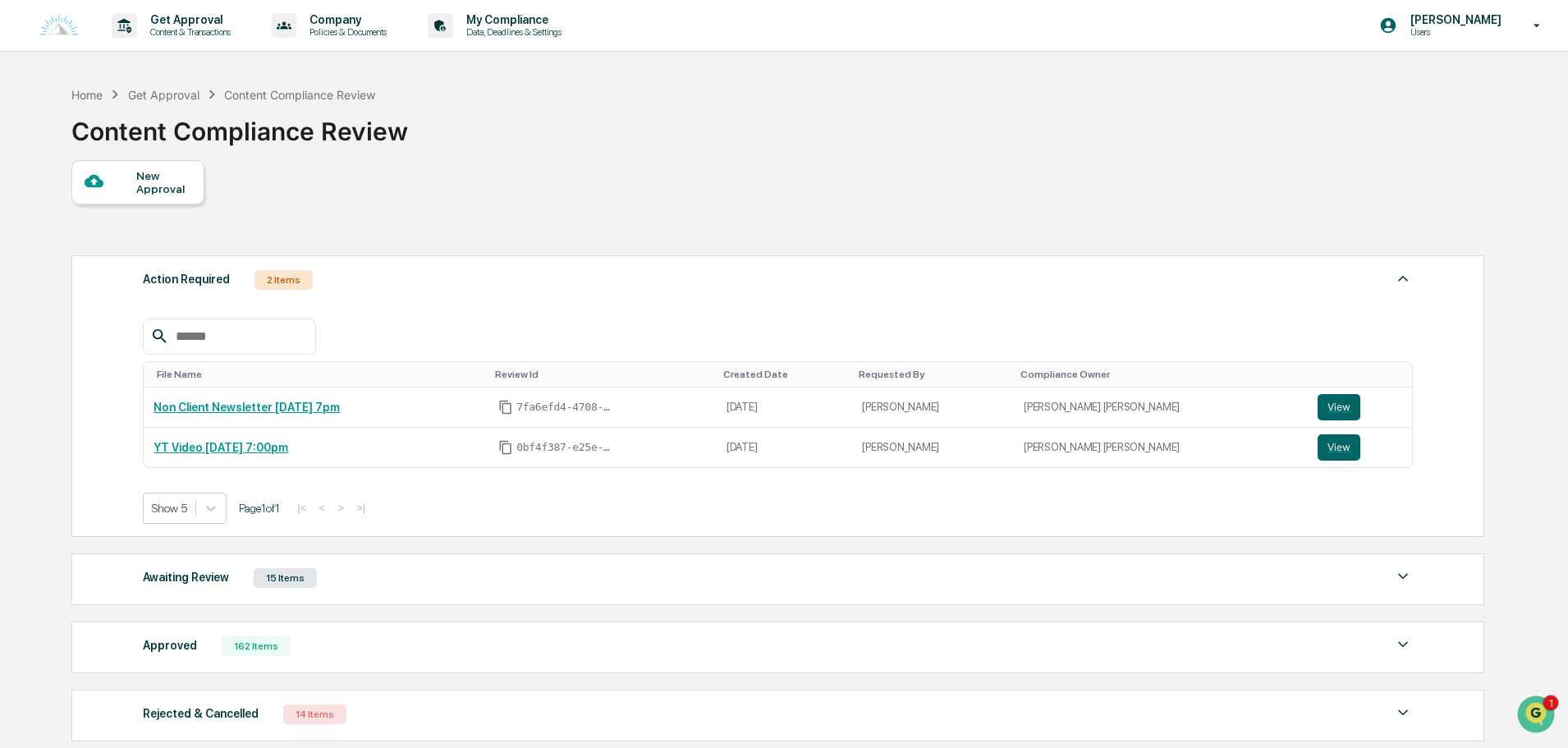
click at [480, 289] on div "Action Required 2 Items" at bounding box center [778, 279] width 1270 height 23
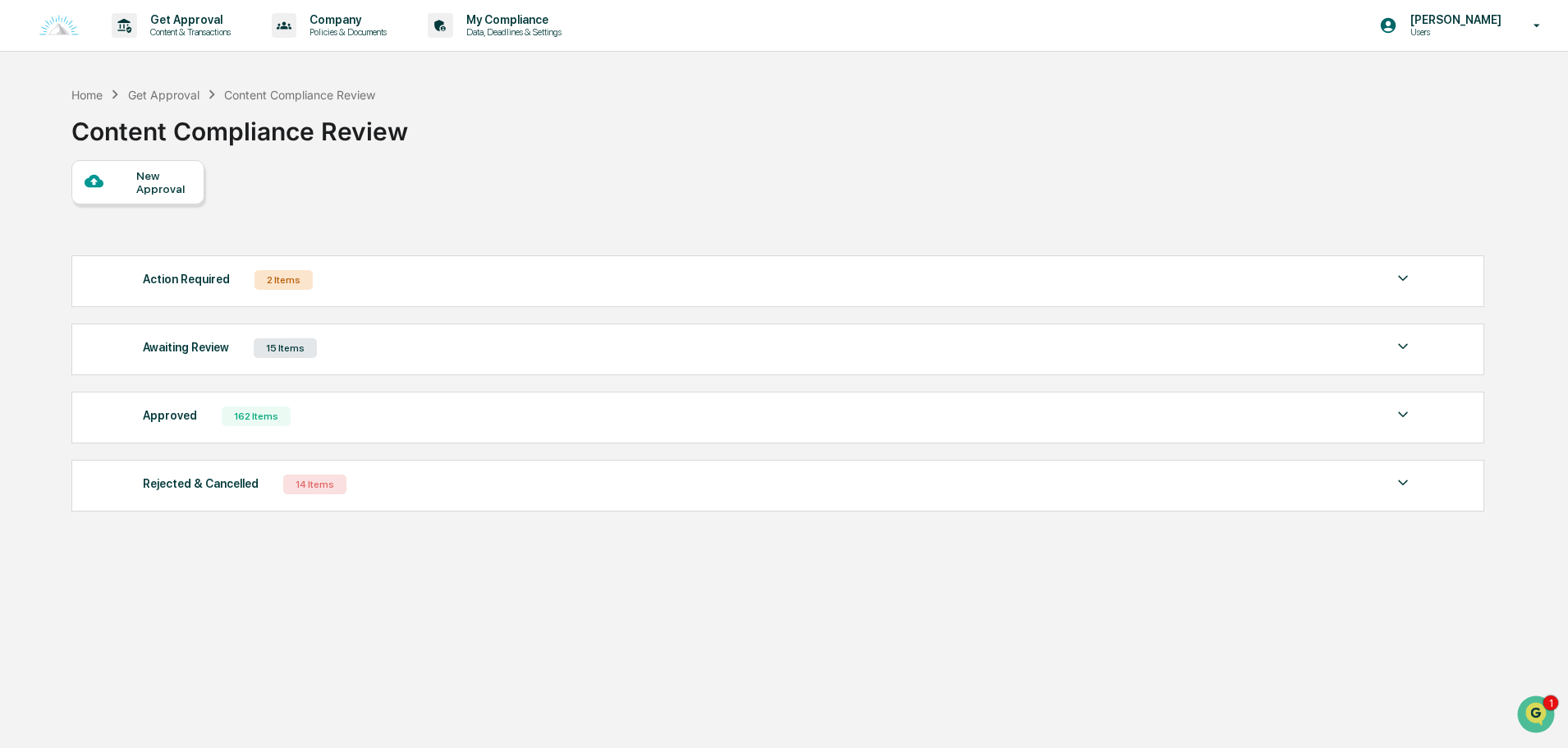
click at [388, 349] on div "Awaiting Review 15 Items" at bounding box center [778, 347] width 1270 height 23
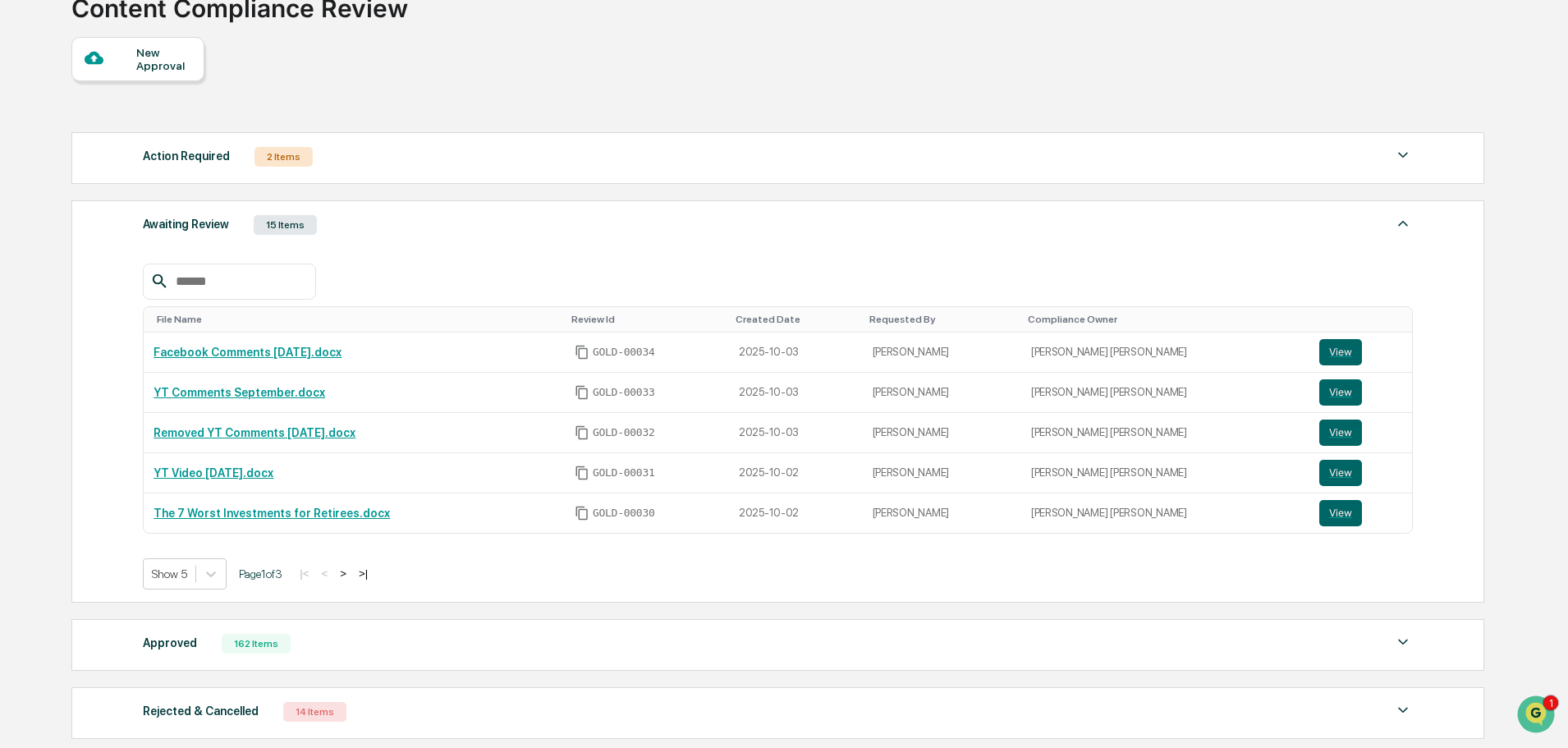
scroll to position [262, 0]
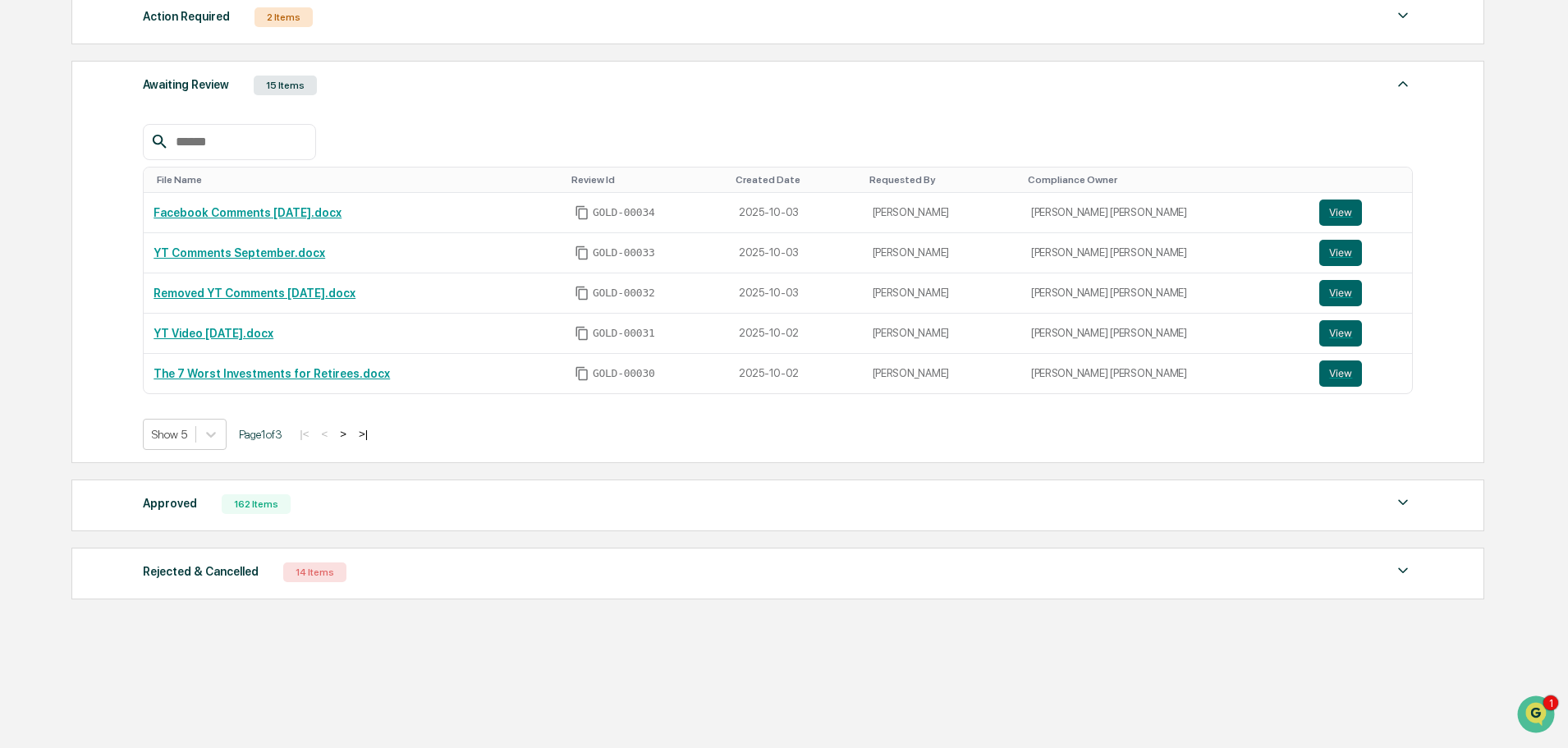
click at [343, 434] on button ">" at bounding box center [343, 433] width 17 height 14
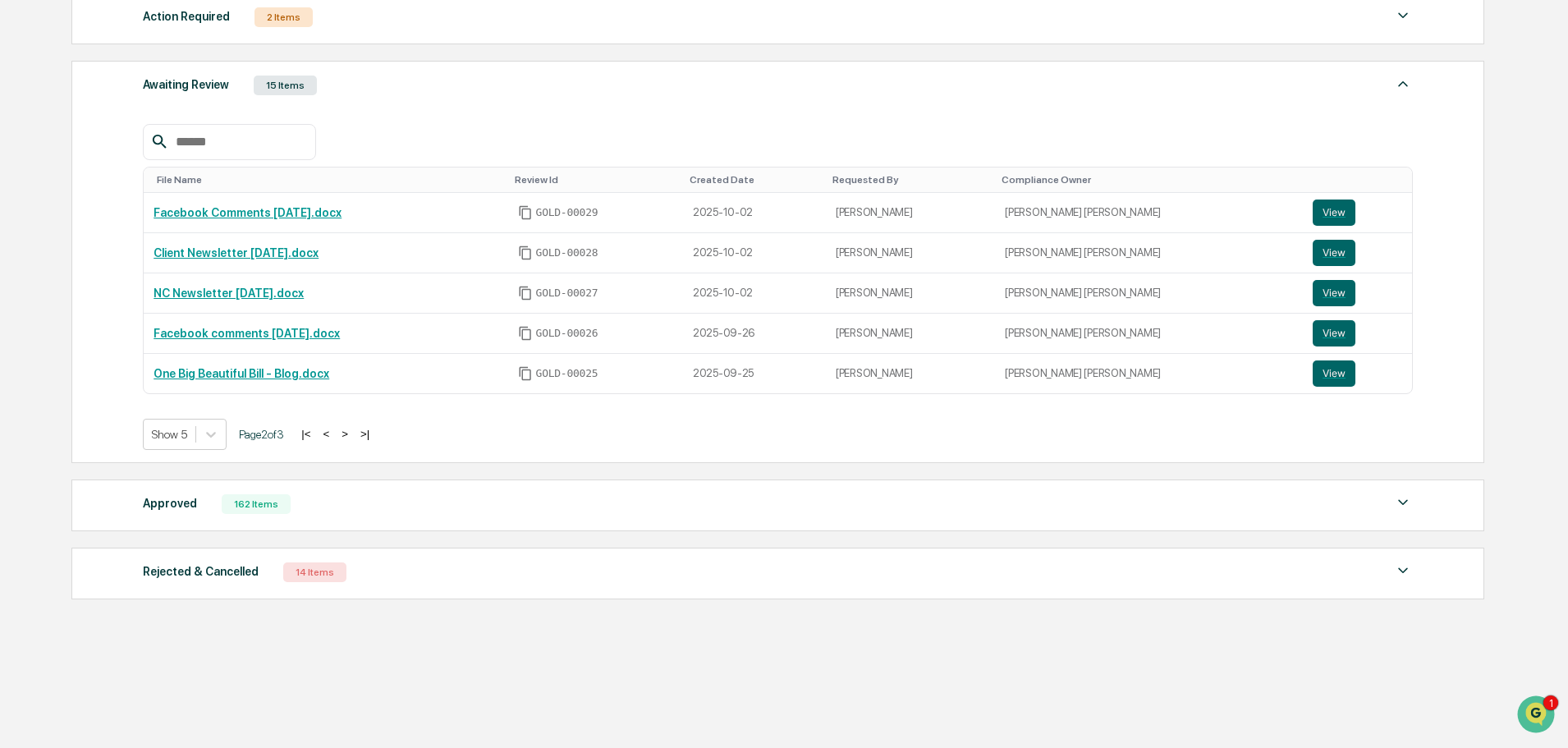
click at [352, 431] on button ">" at bounding box center [344, 433] width 17 height 14
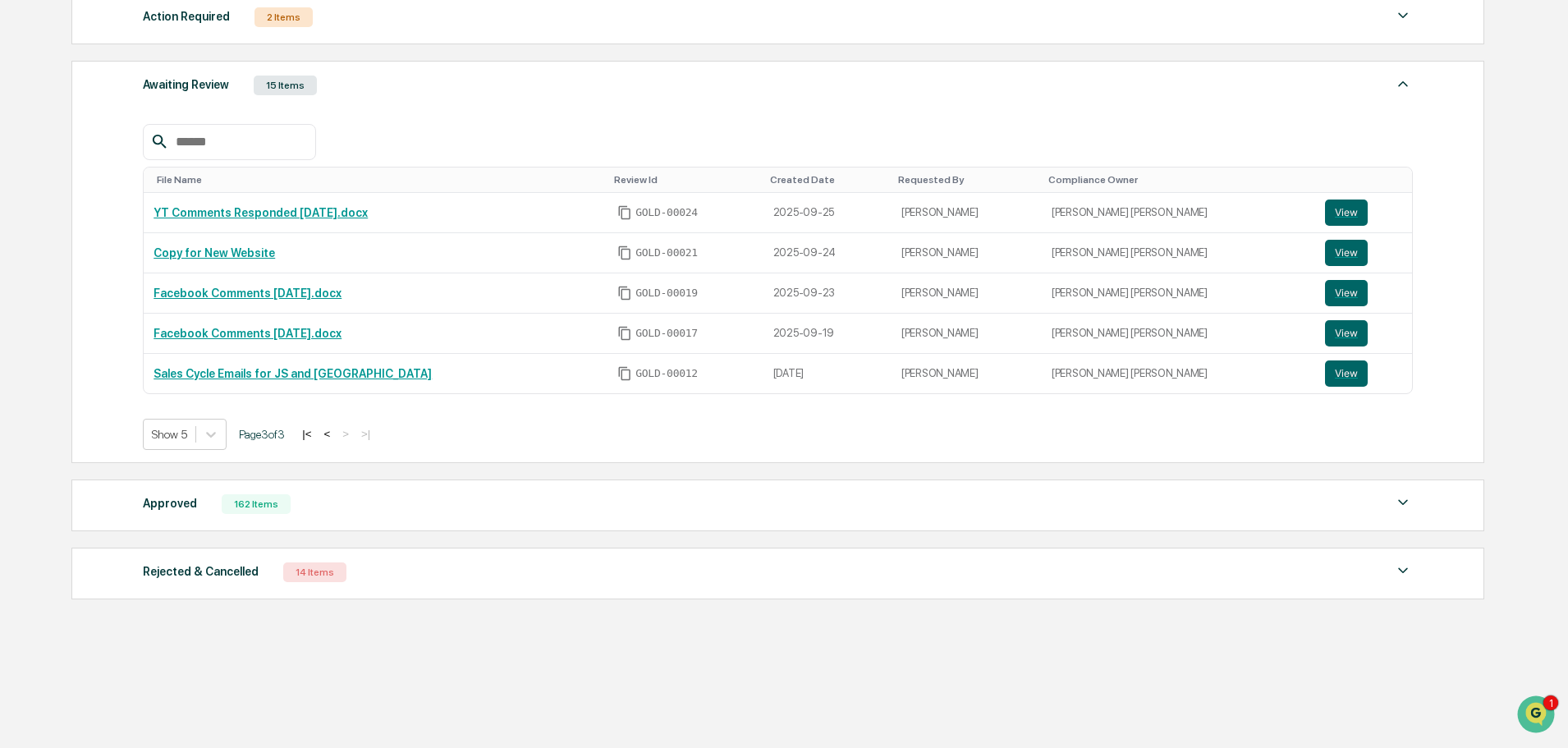
click at [325, 432] on div "|< < > >|" at bounding box center [335, 433] width 78 height 14
click at [326, 432] on button "<" at bounding box center [326, 433] width 17 height 14
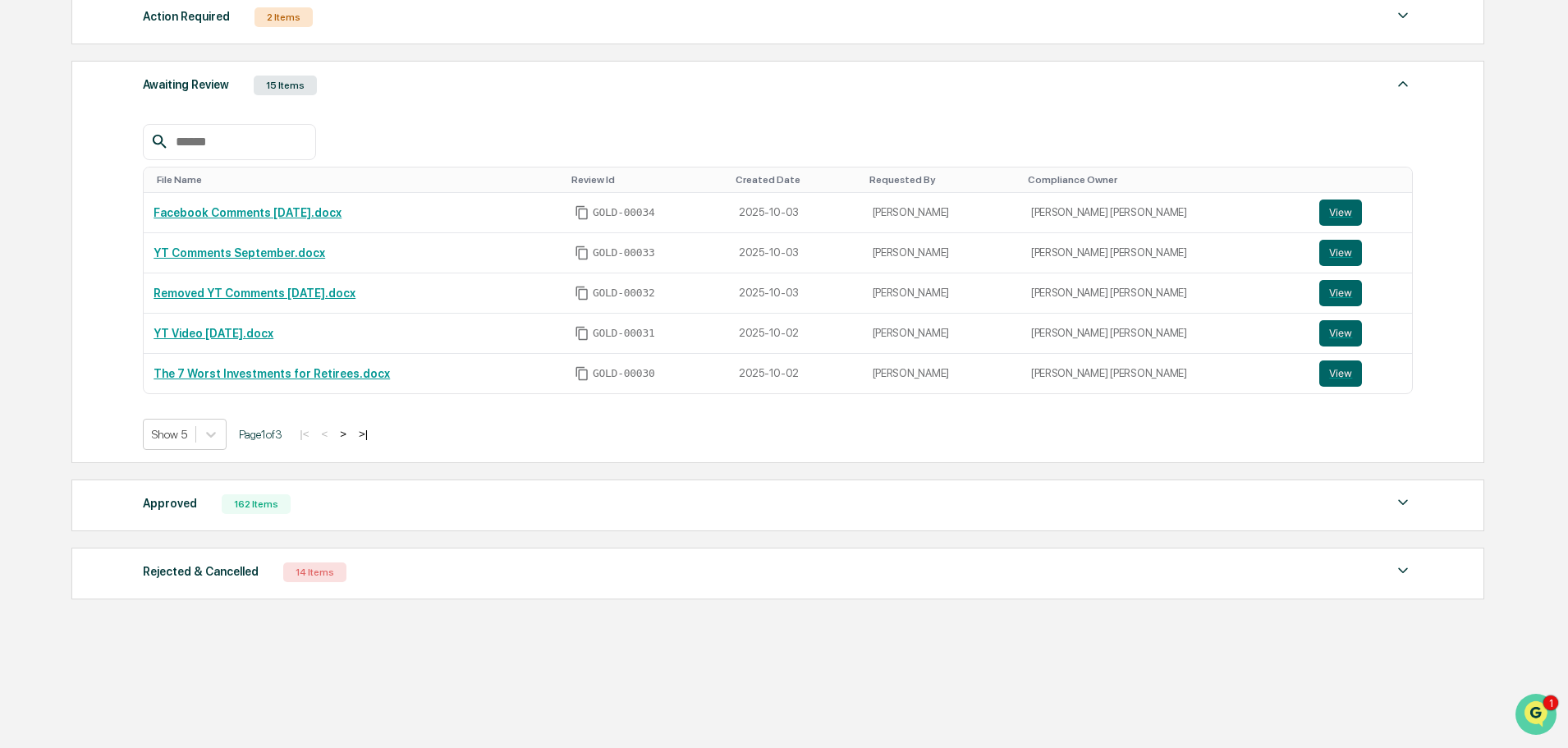
click at [1520, 720] on icon "Open customer support" at bounding box center [1537, 735] width 41 height 41
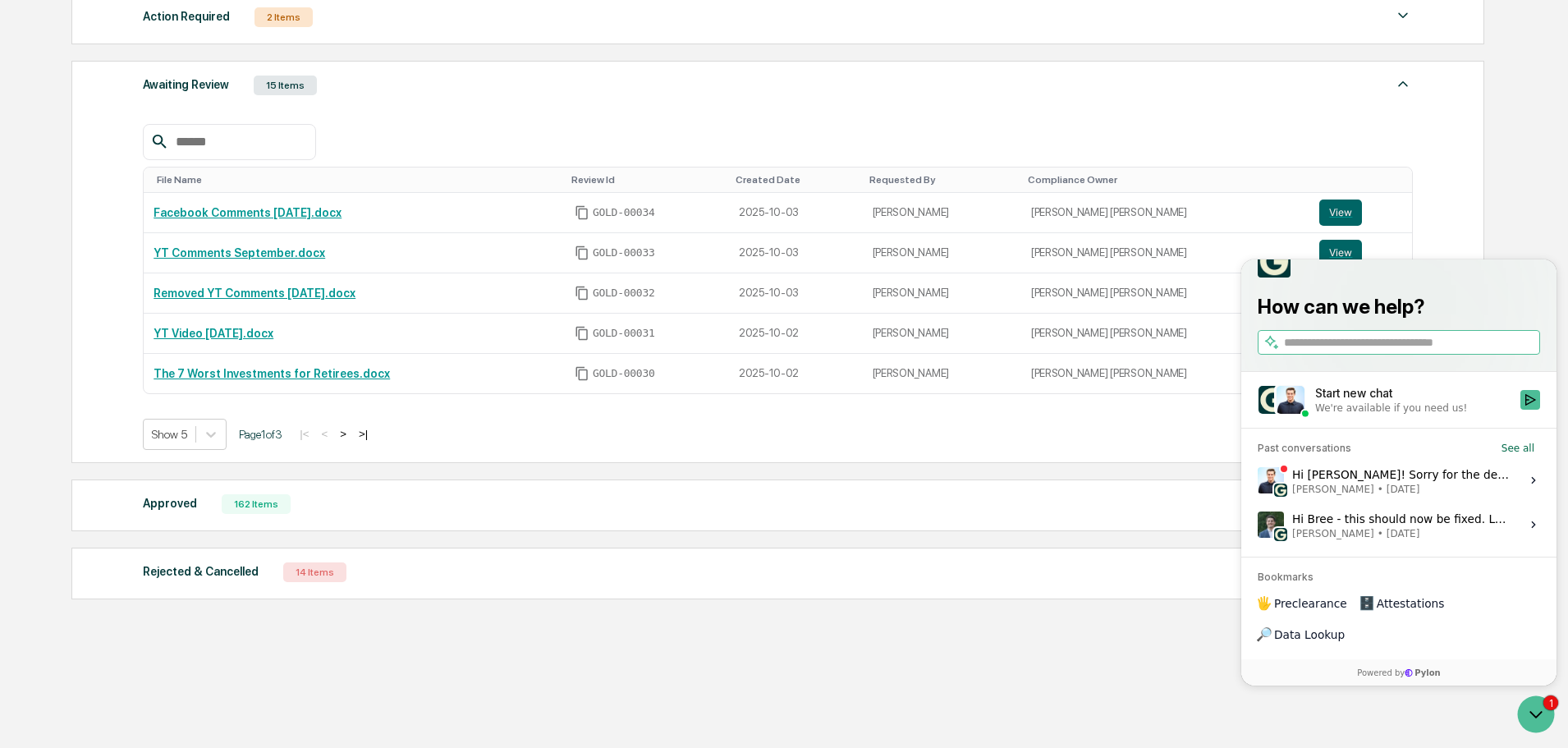
click at [1407, 495] on span "[PERSON_NAME] • [DATE]" at bounding box center [1402, 489] width 218 height 13
click at [1258, 481] on button "View issue" at bounding box center [1257, 481] width 1 height 1
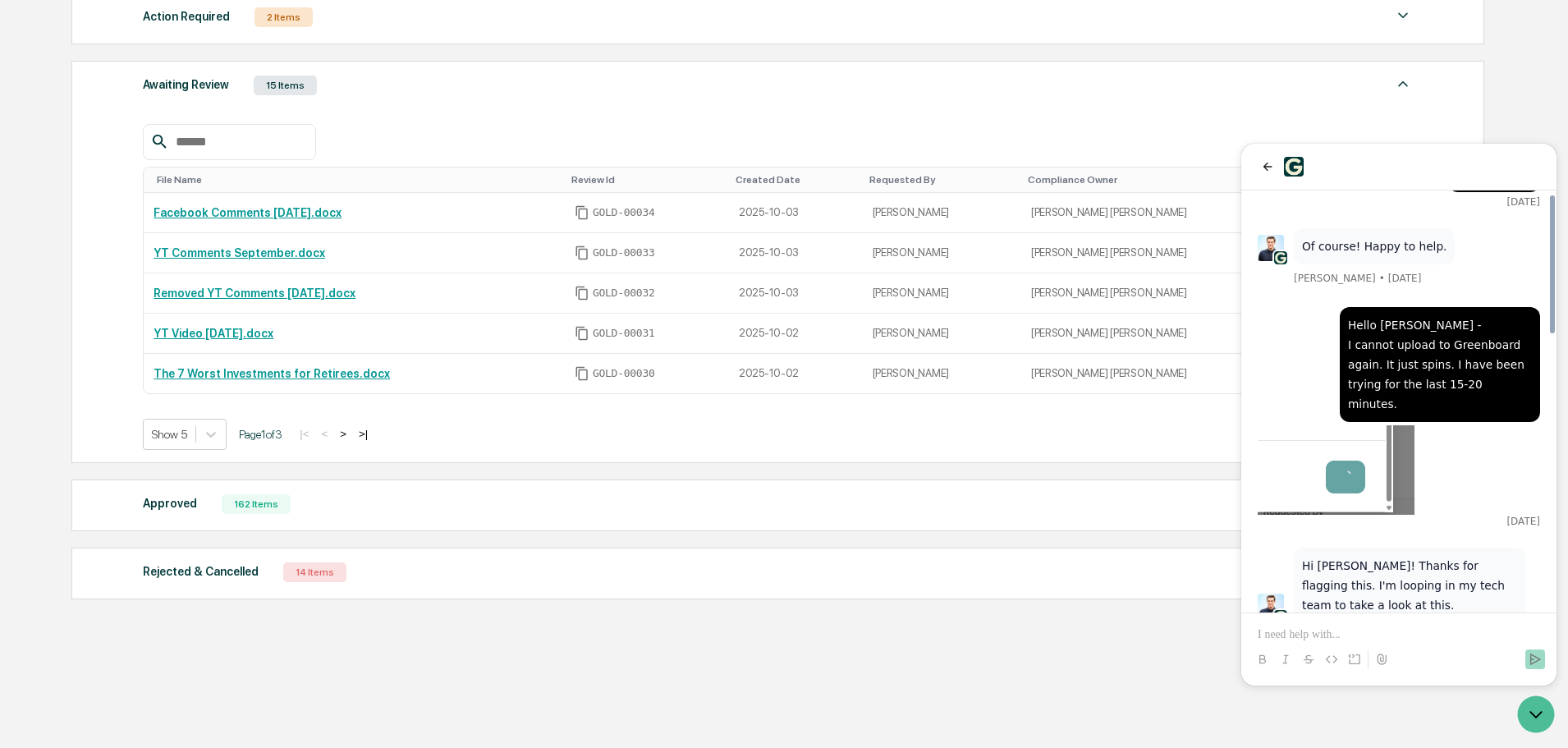
scroll to position [1253, 0]
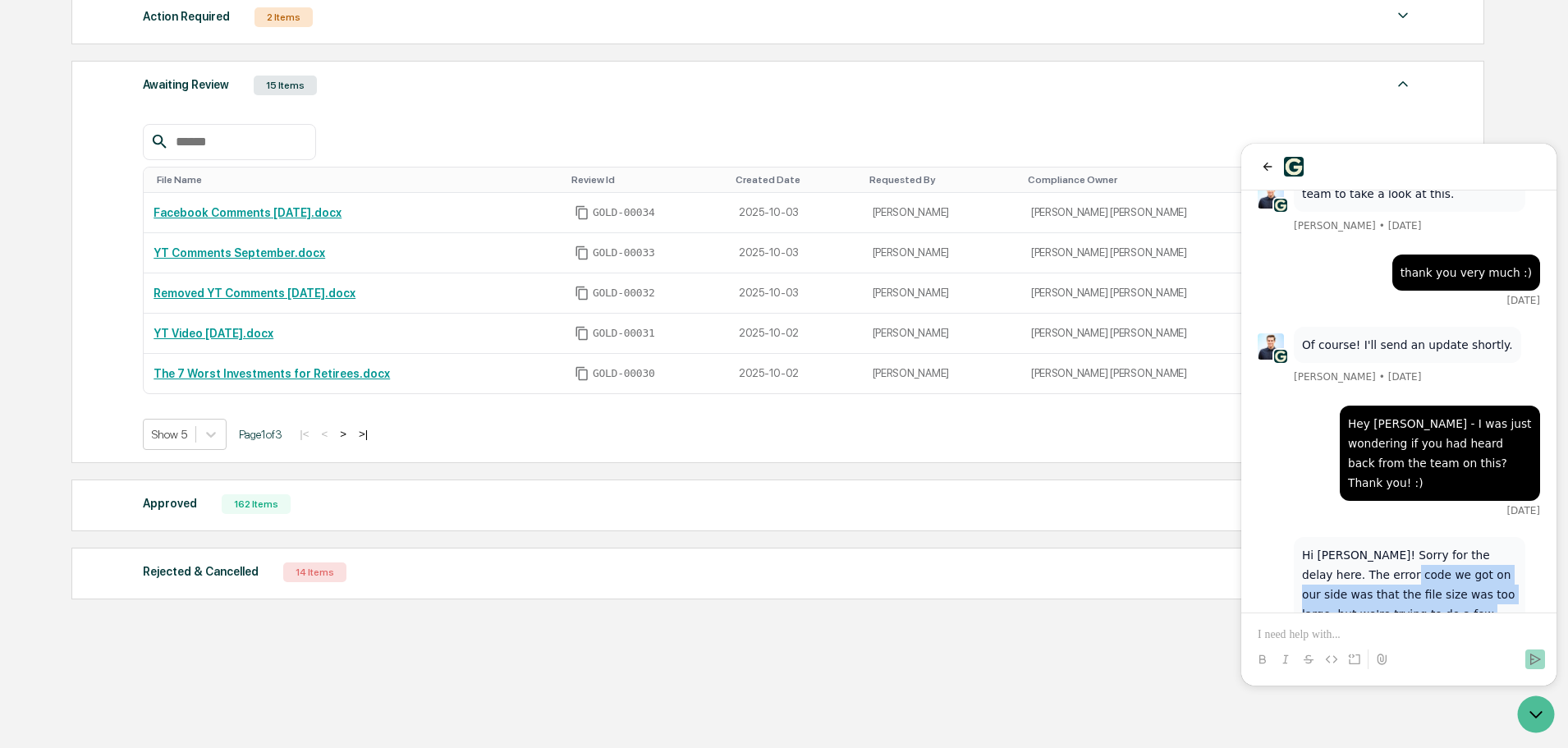
drag, startPoint x: 1351, startPoint y: 460, endPoint x: 1445, endPoint y: 540, distance: 123.4
click at [1445, 546] on p "Hi [PERSON_NAME]! Sorry for the delay here. The error code we got on our side w…" at bounding box center [1410, 634] width 215 height 177
click at [1422, 556] on p "Hi [PERSON_NAME]! Sorry for the delay here. The error code we got on our side w…" at bounding box center [1410, 634] width 215 height 177
click at [1150, 661] on div "Home Get Approval Content Compliance Review Content Compliance Review New Appro…" at bounding box center [778, 281] width 1461 height 933
click at [1268, 167] on icon "back" at bounding box center [1267, 166] width 9 height 8
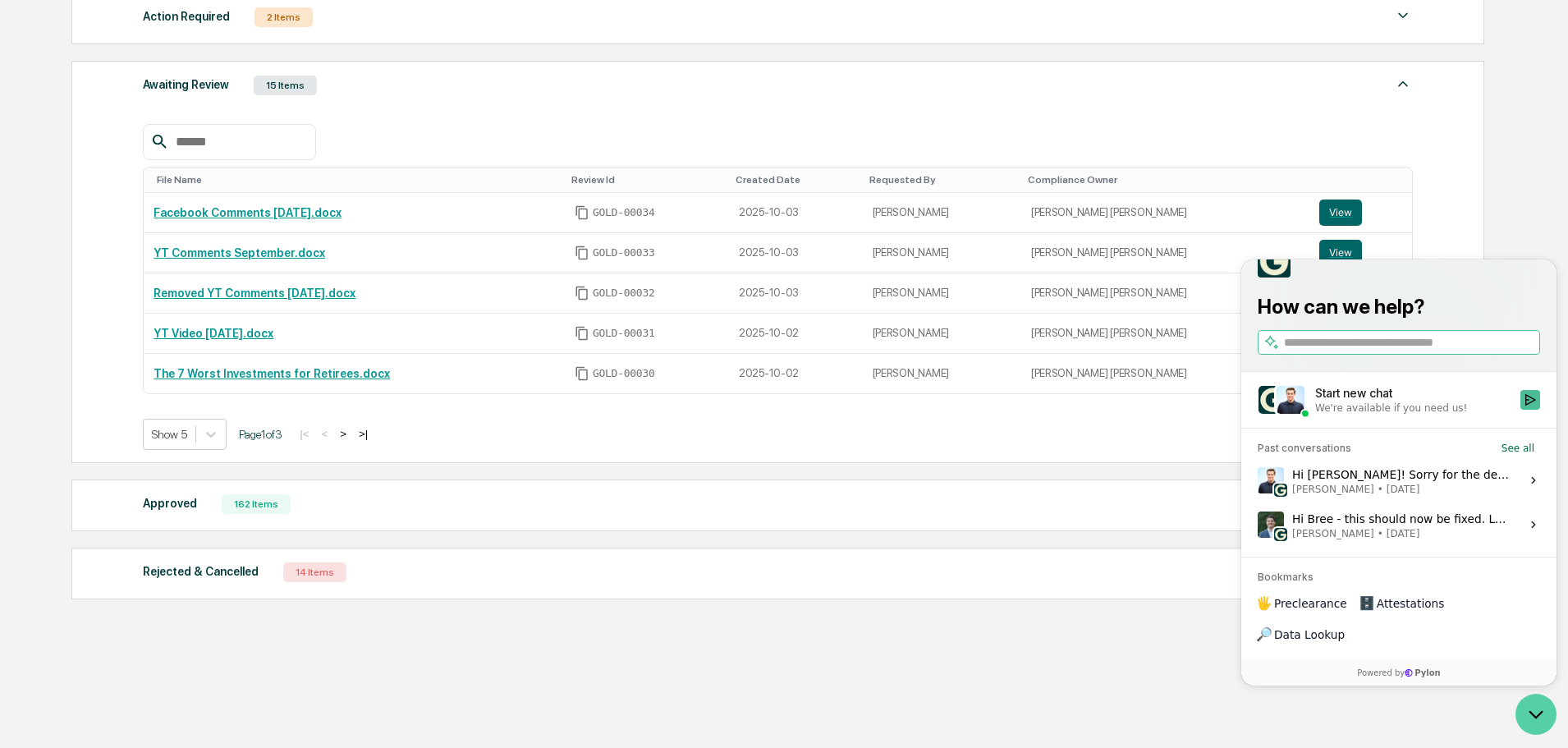
drag, startPoint x: 1538, startPoint y: 719, endPoint x: 1521, endPoint y: 720, distance: 17.0
click at [1536, 719] on icon "Open customer support" at bounding box center [1537, 715] width 41 height 41
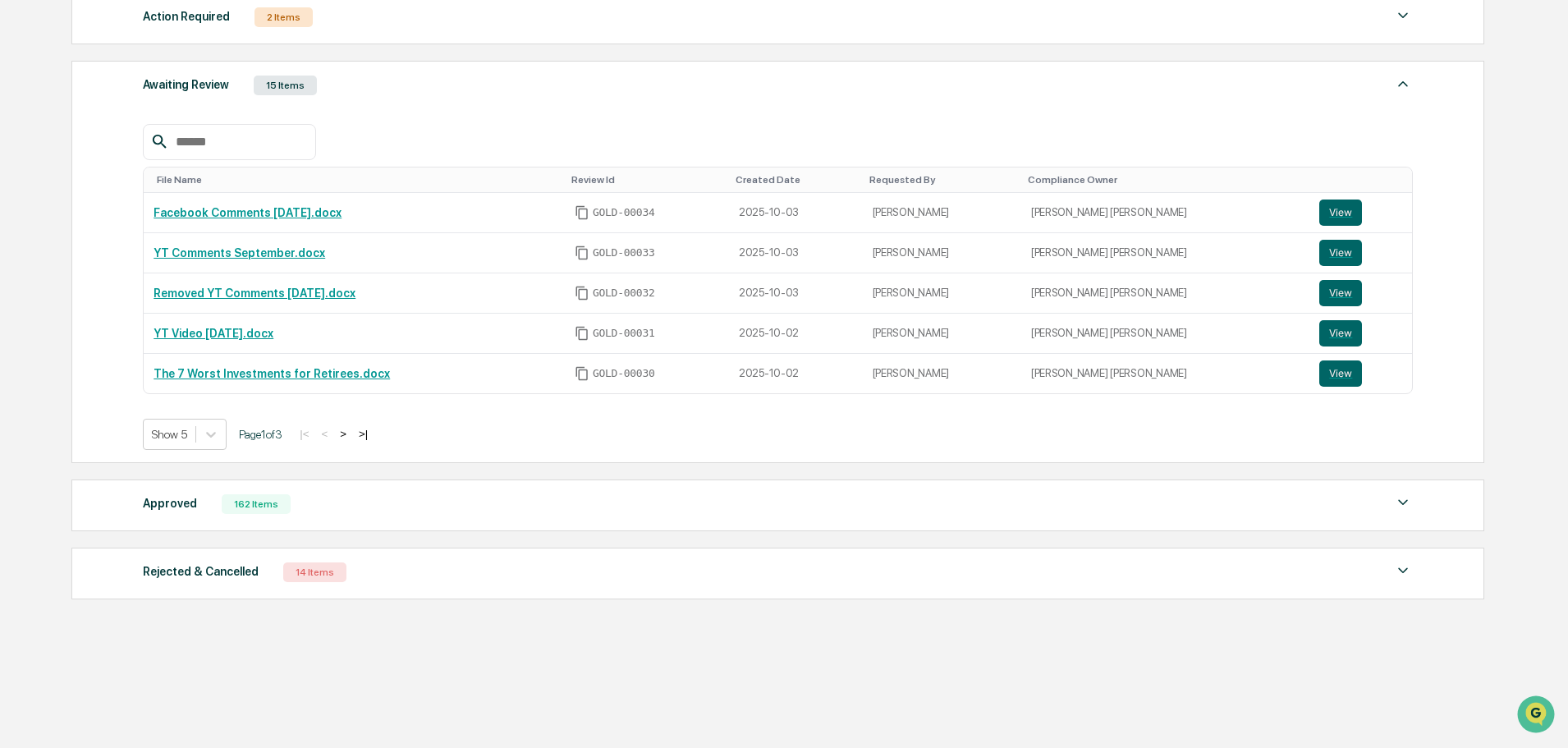
click at [578, 92] on div "Awaiting Review 15 Items" at bounding box center [778, 85] width 1270 height 23
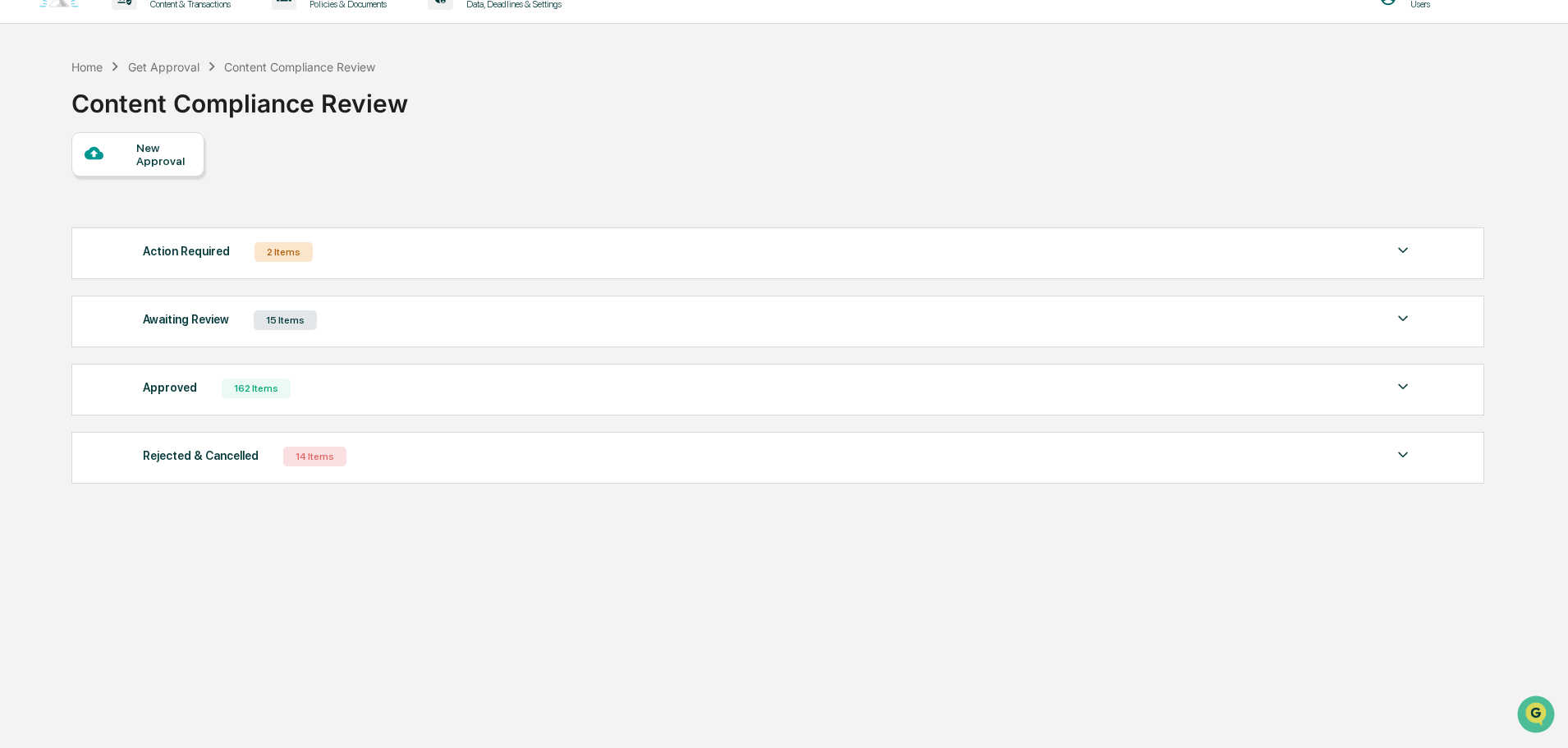
scroll to position [0, 0]
